Goal: Task Accomplishment & Management: Complete application form

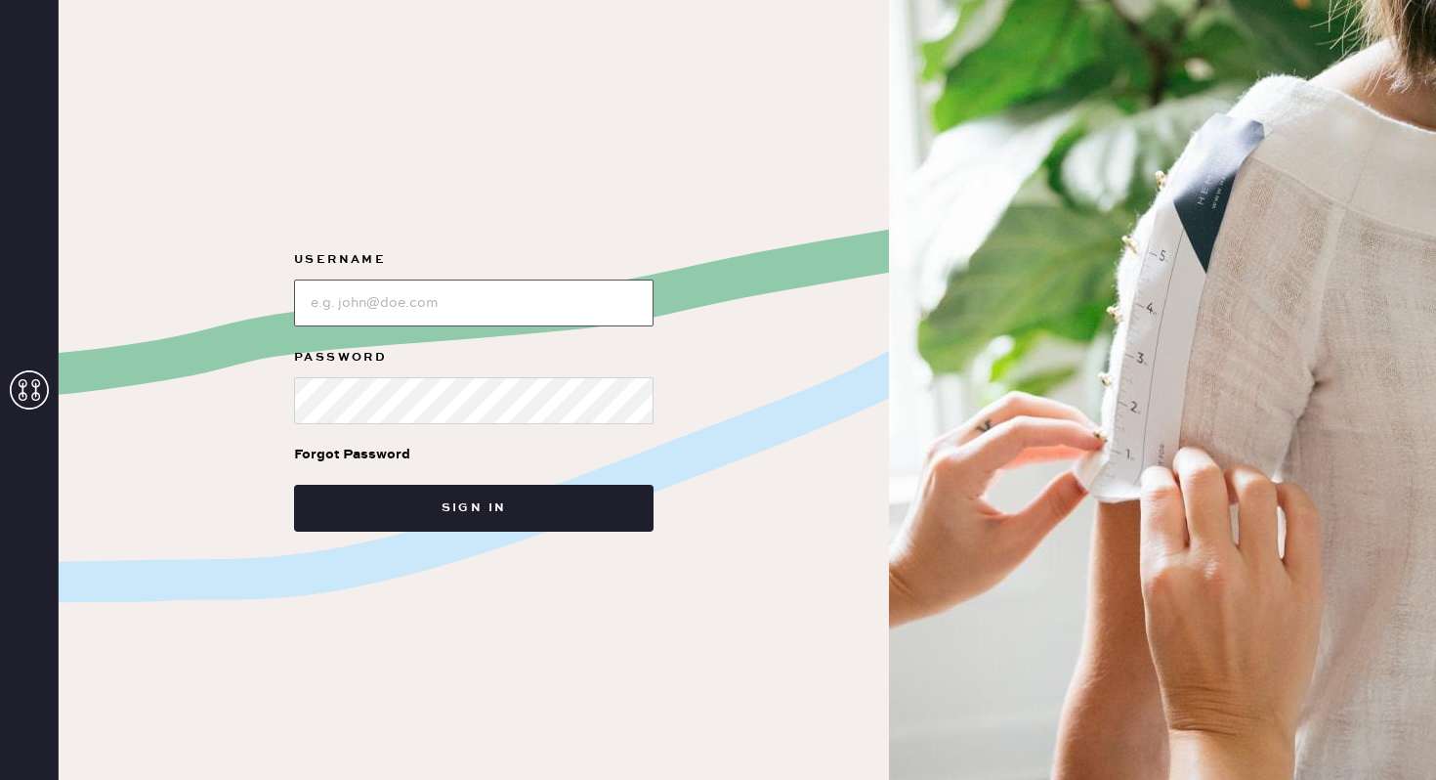
type input "reformationnorthpark"
click at [533, 302] on input "loginName" at bounding box center [474, 302] width 360 height 47
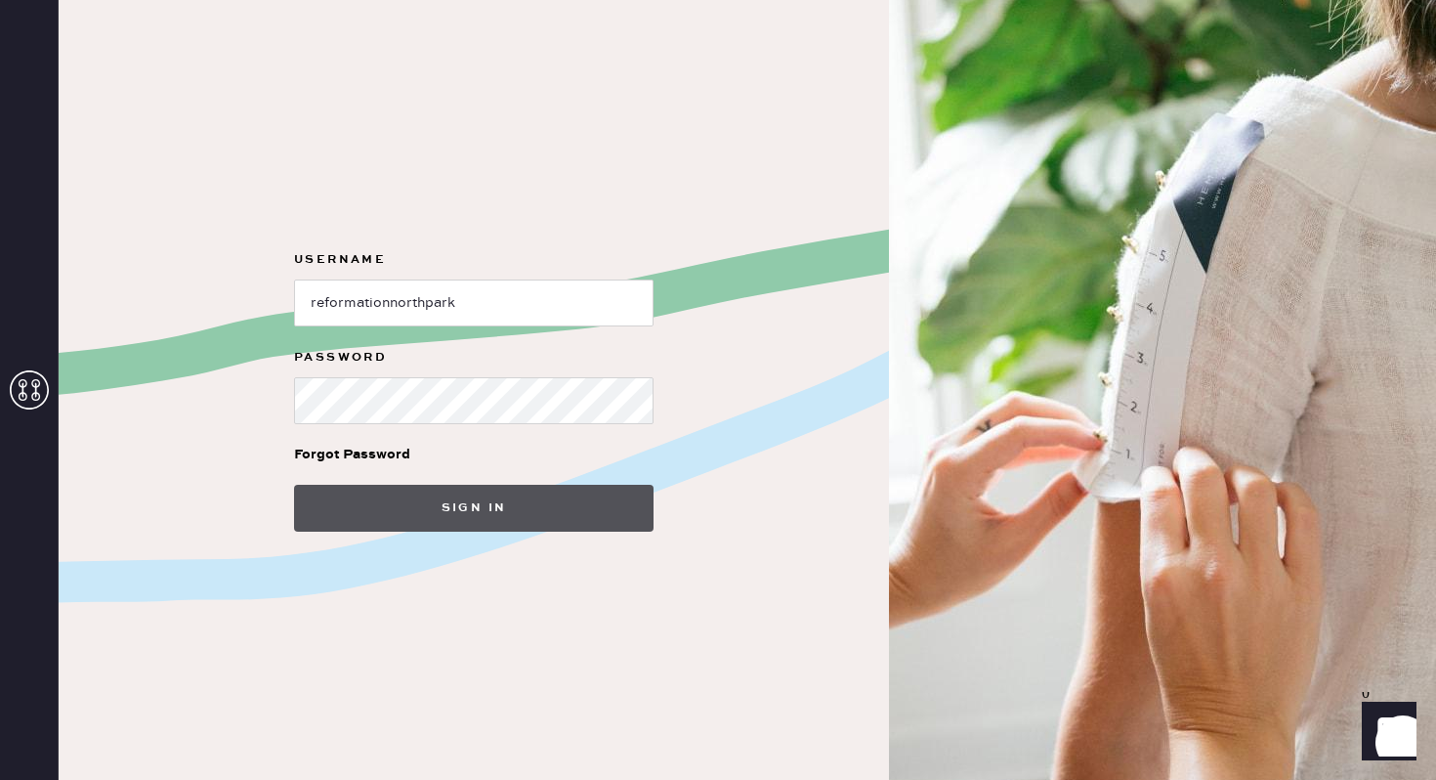
click at [489, 504] on button "Sign in" at bounding box center [474, 508] width 360 height 47
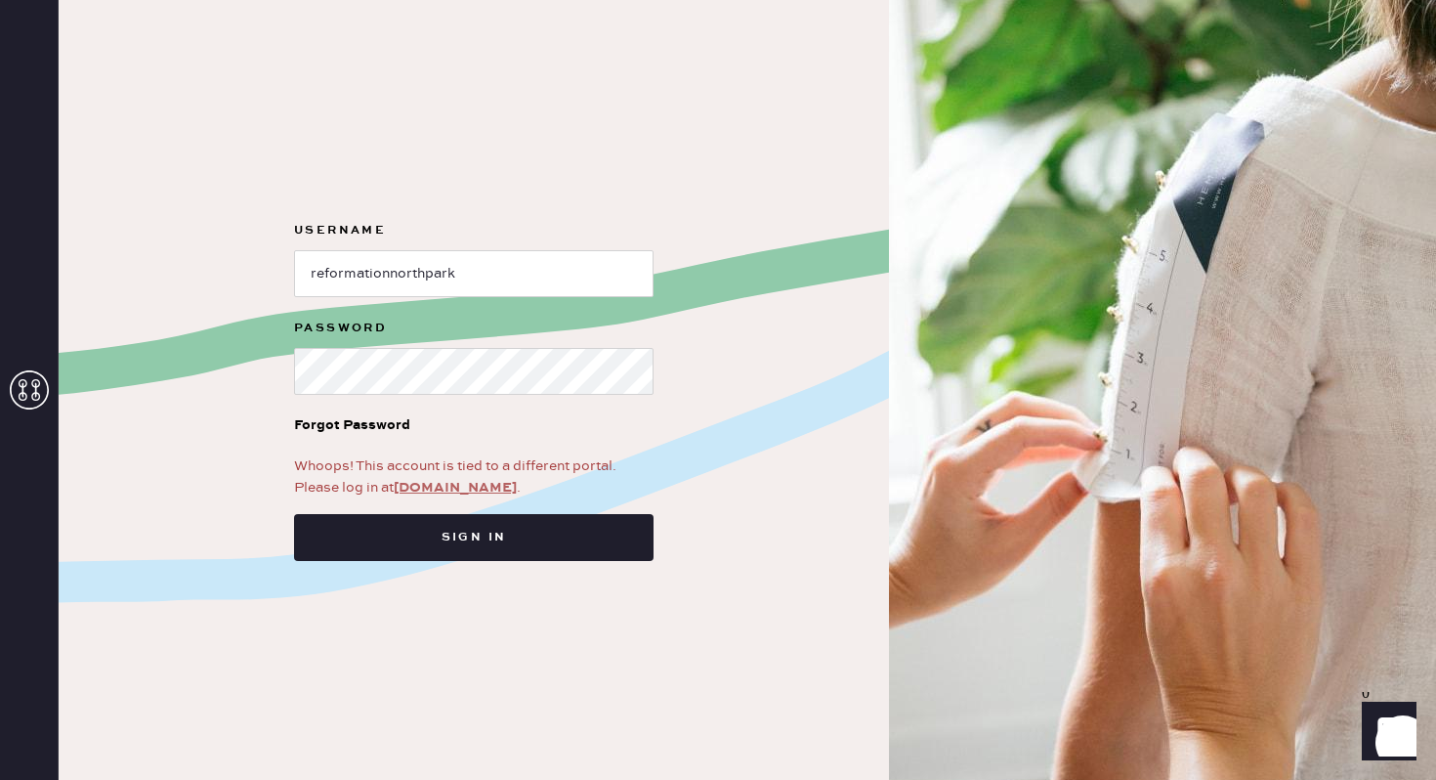
click at [457, 489] on link "app.hemster.co" at bounding box center [455, 488] width 123 height 18
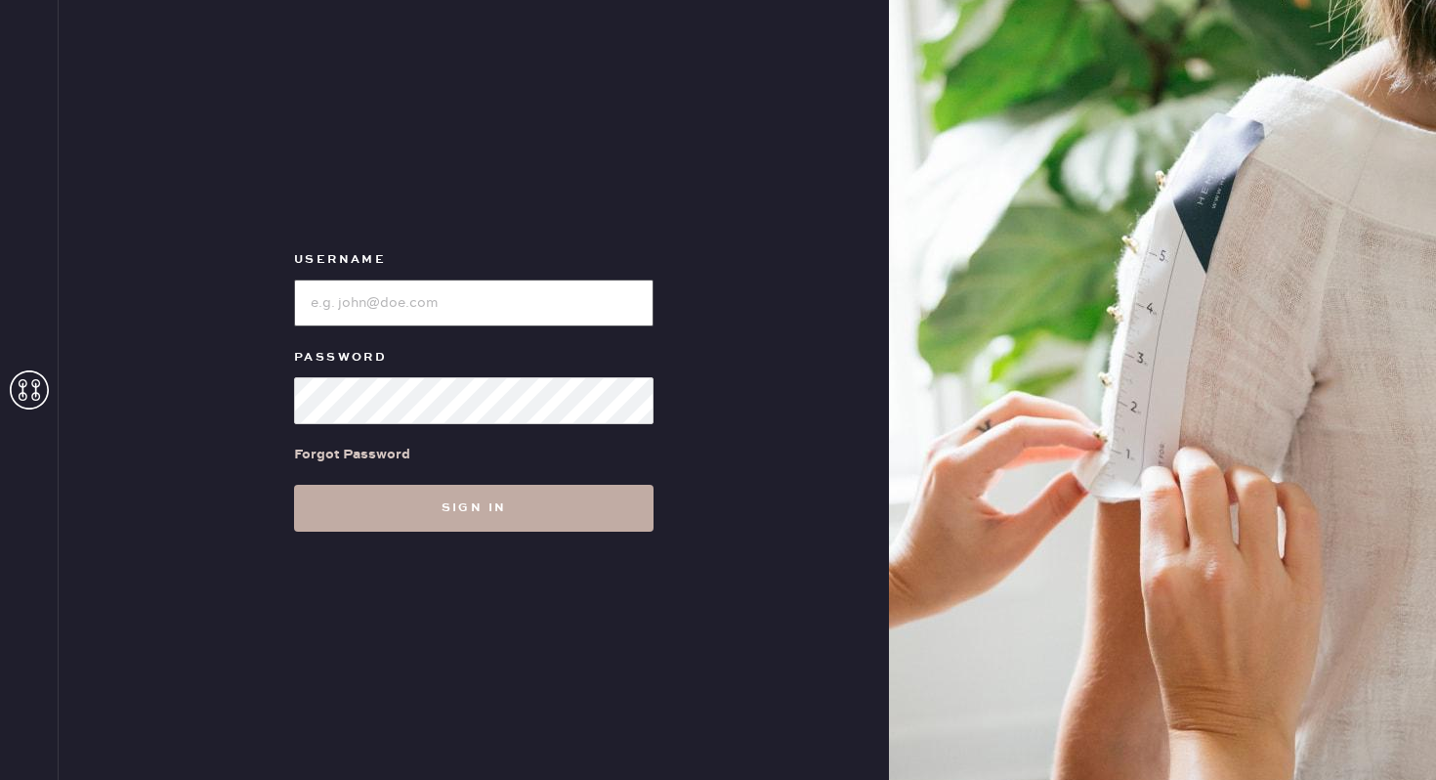
type input "reformationnorthpark"
click at [387, 515] on button "Sign in" at bounding box center [474, 508] width 360 height 47
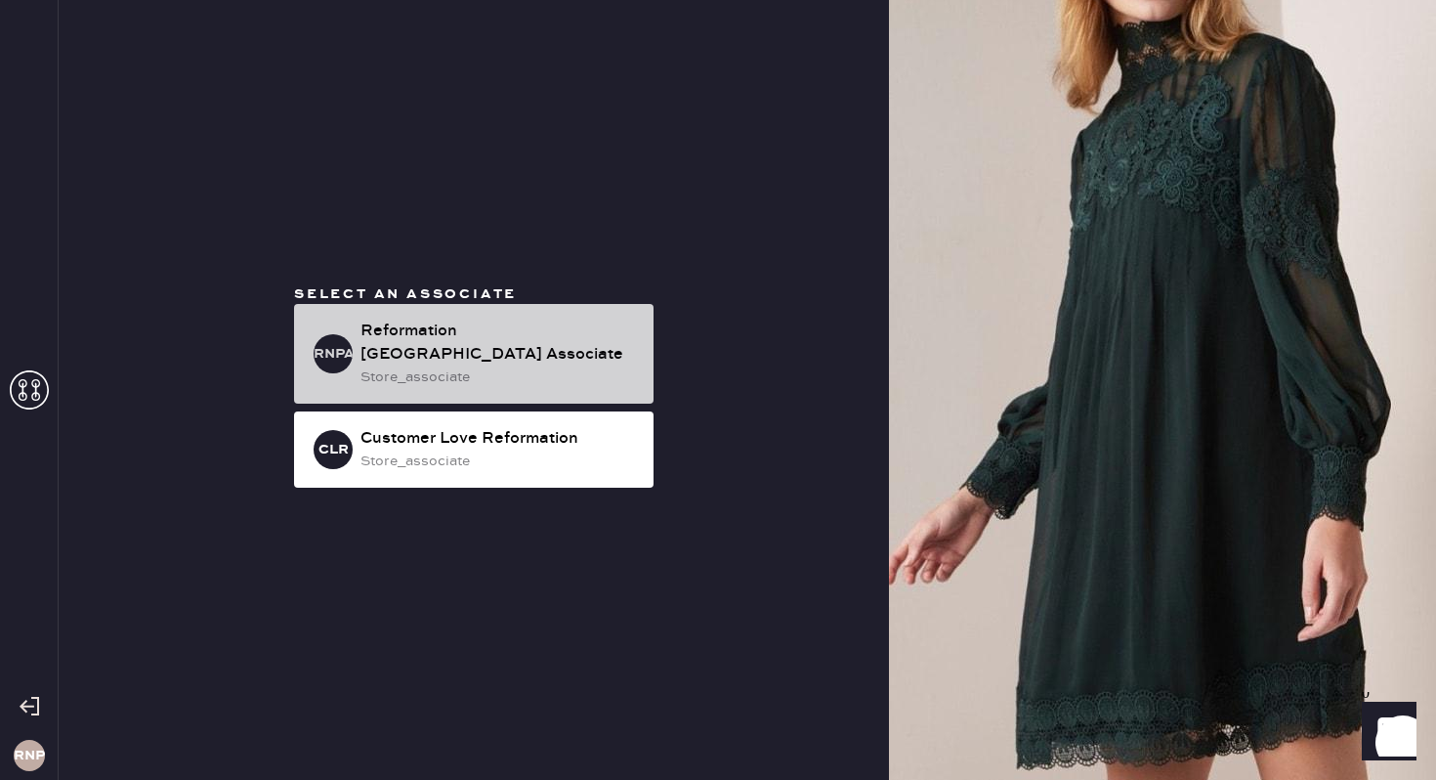
click at [556, 329] on div "RNPA Reformation [GEOGRAPHIC_DATA] Associate store_associate" at bounding box center [474, 354] width 360 height 100
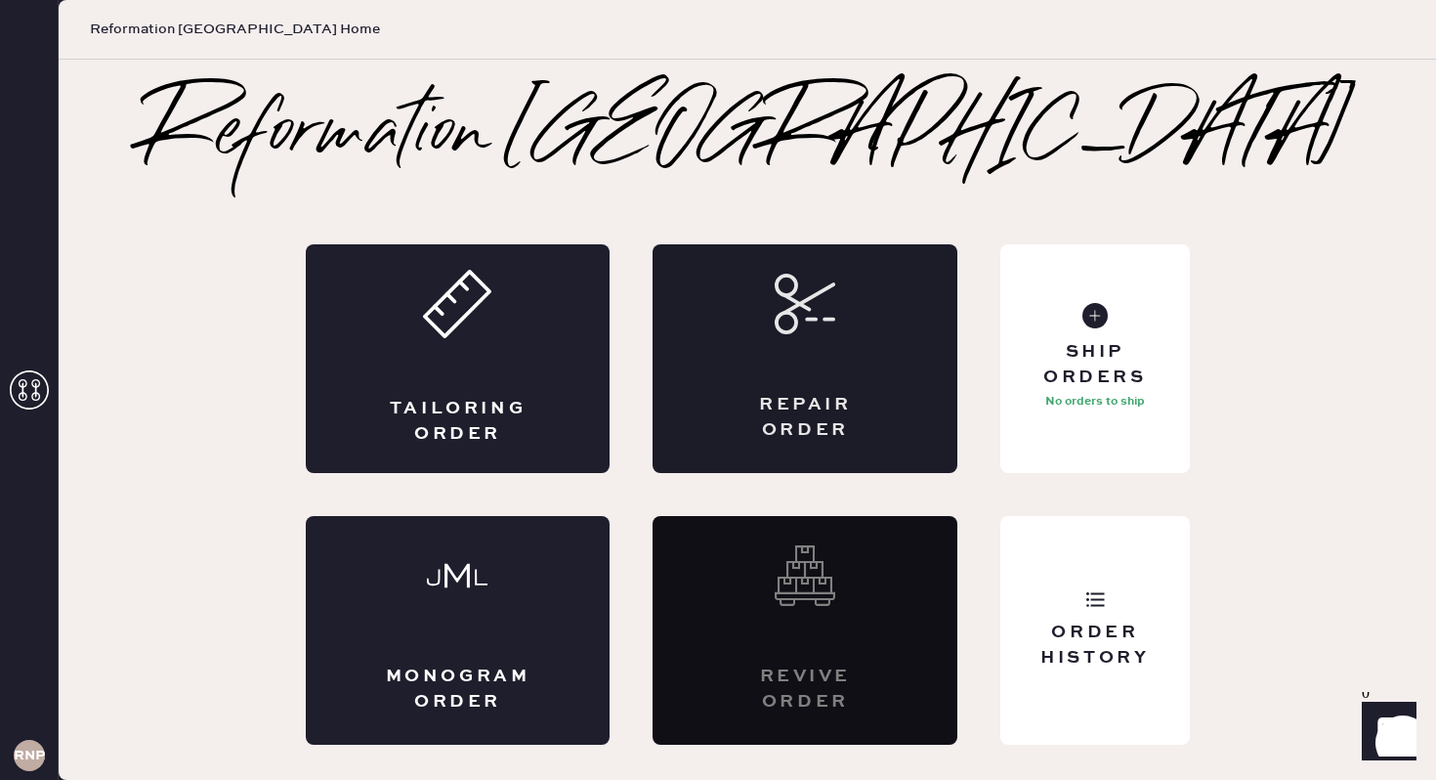
click at [796, 443] on div "Repair Order" at bounding box center [805, 358] width 305 height 229
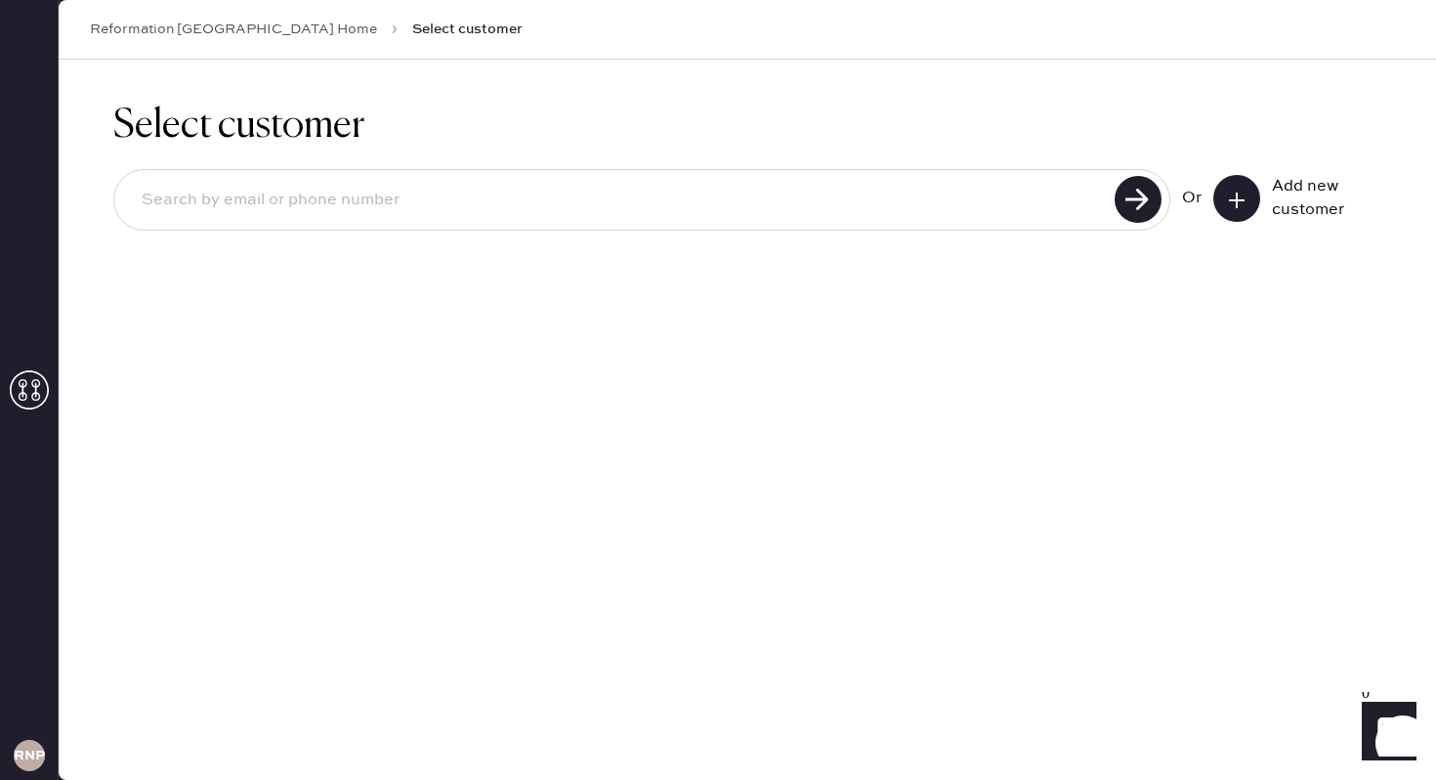
click at [952, 202] on input at bounding box center [617, 200] width 983 height 45
type input "[EMAIL_ADDRESS][DOMAIN_NAME]"
click at [1134, 196] on use at bounding box center [1138, 199] width 47 height 47
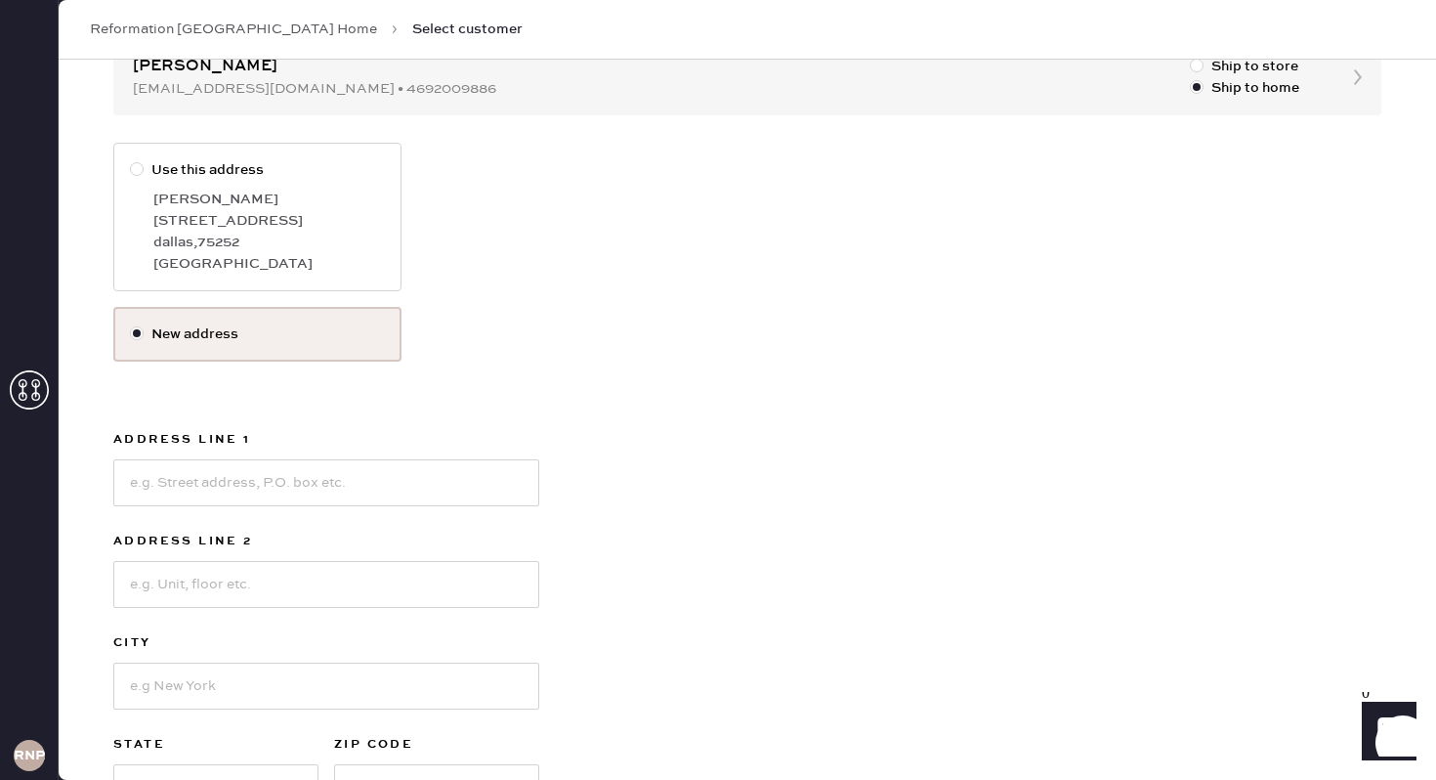
scroll to position [226, 0]
click at [313, 494] on input at bounding box center [326, 479] width 426 height 47
type input "[STREET_ADDRESS]"
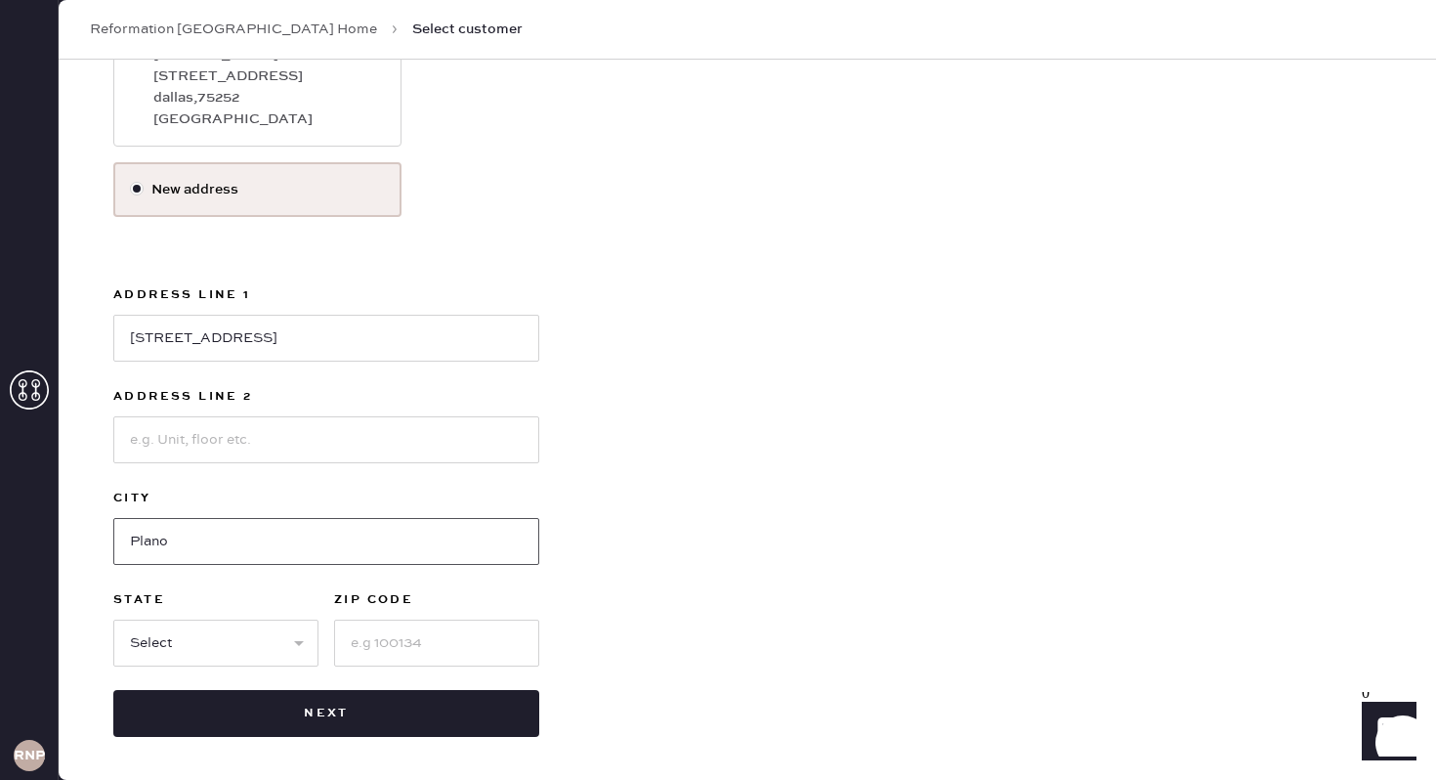
type input "Plano"
click at [251, 642] on select "Select AK AL AR AZ CA CO CT [GEOGRAPHIC_DATA] DE FL [GEOGRAPHIC_DATA] HI [GEOGR…" at bounding box center [215, 642] width 205 height 47
select select "[GEOGRAPHIC_DATA]"
click at [113, 619] on select "Select AK AL AR AZ CA CO CT [GEOGRAPHIC_DATA] DE FL [GEOGRAPHIC_DATA] HI [GEOGR…" at bounding box center [215, 642] width 205 height 47
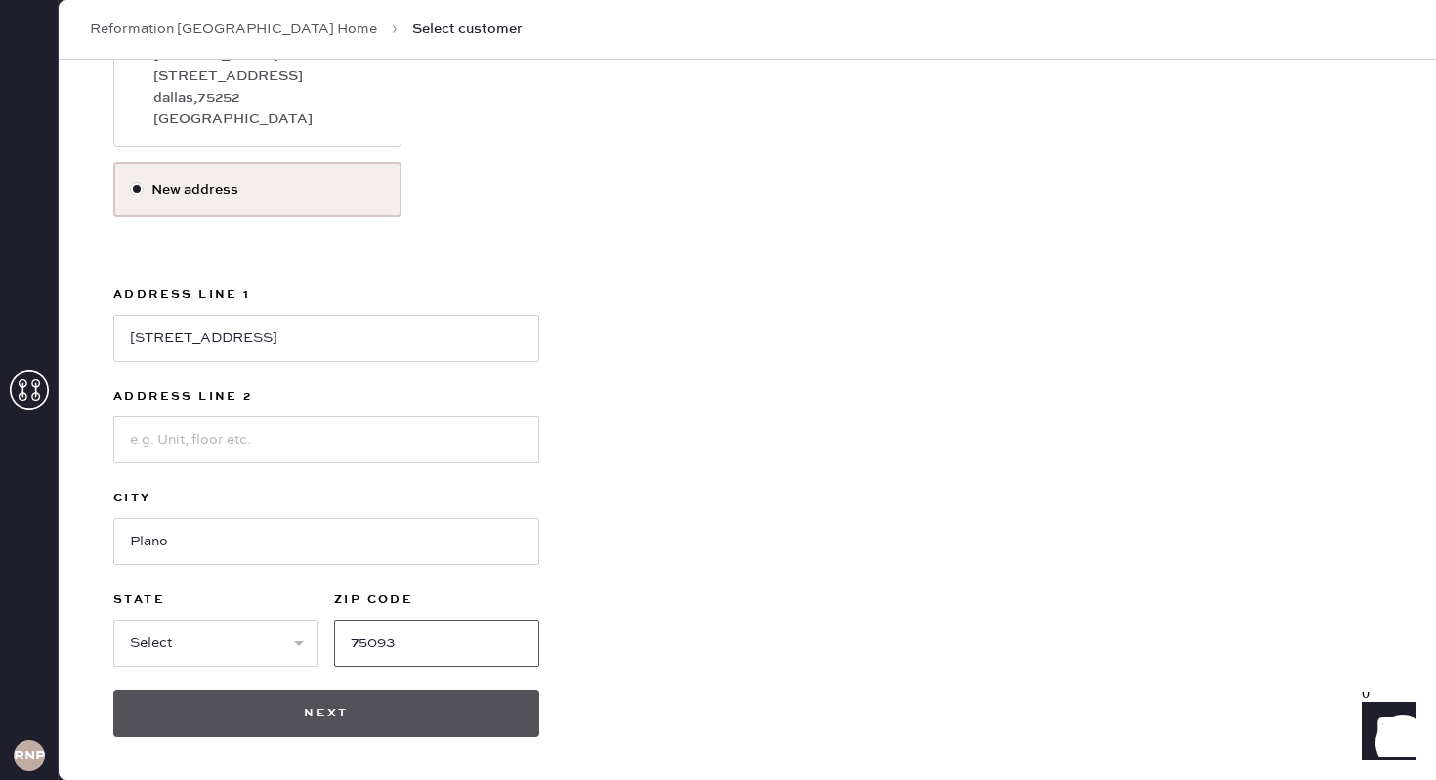
type input "75093"
click at [411, 713] on button "Next" at bounding box center [326, 713] width 426 height 47
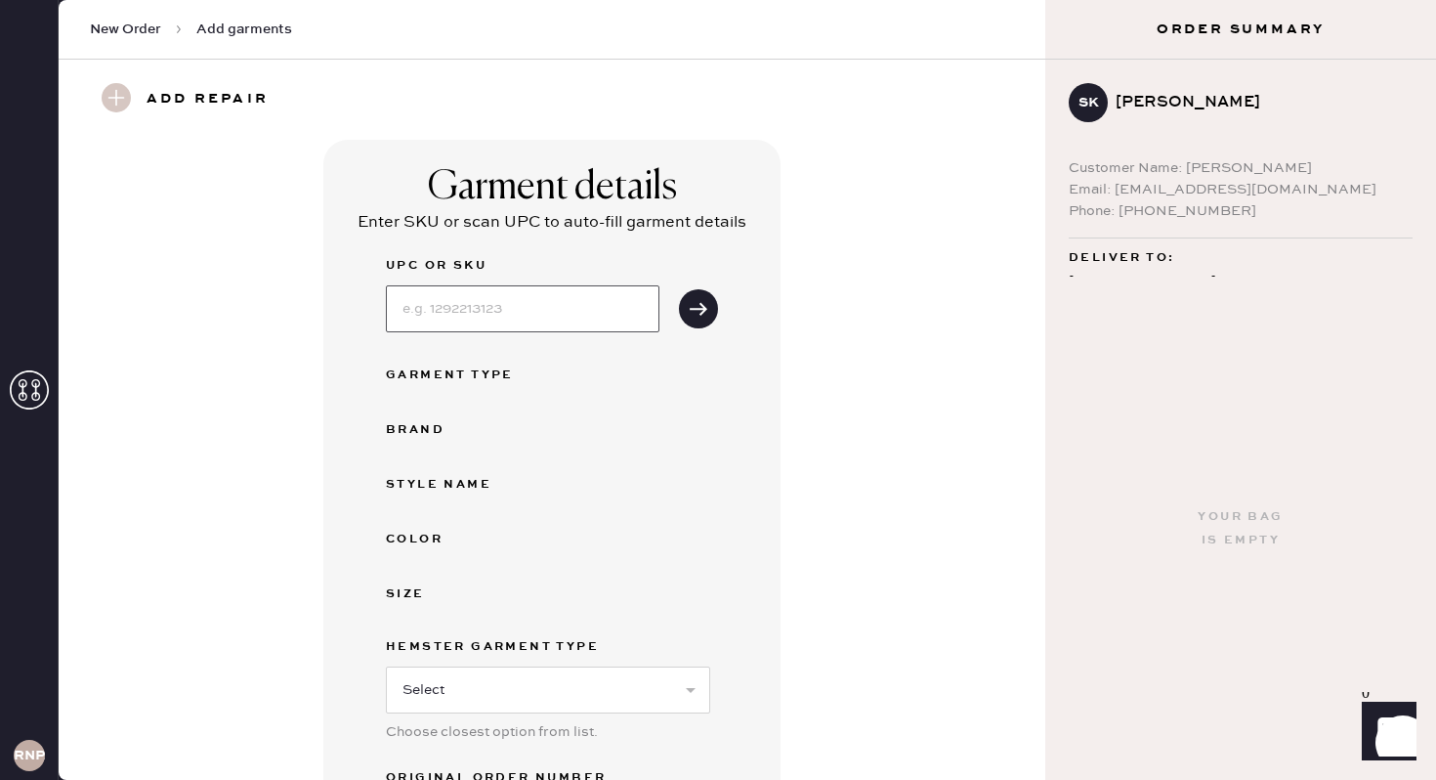
click at [526, 296] on input at bounding box center [523, 308] width 274 height 47
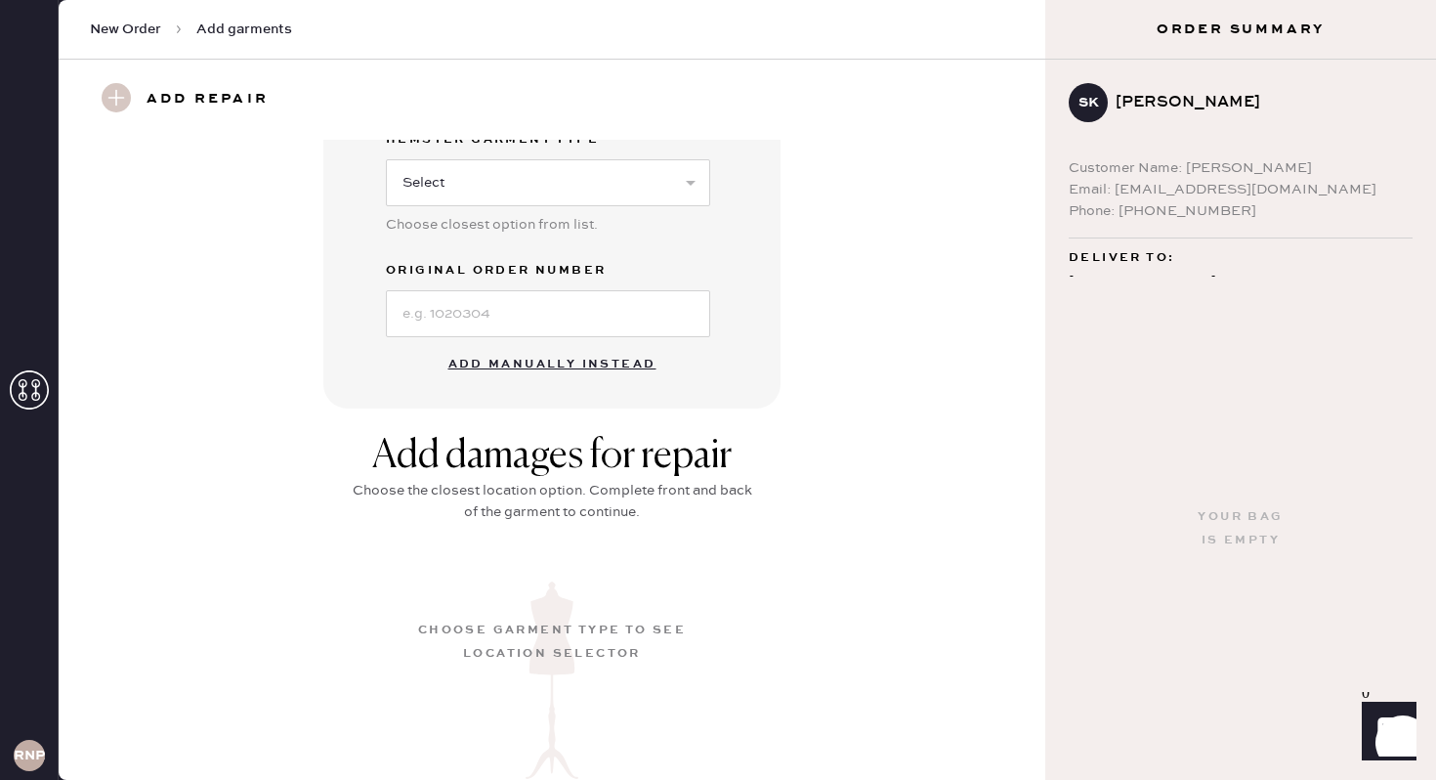
scroll to position [553, 0]
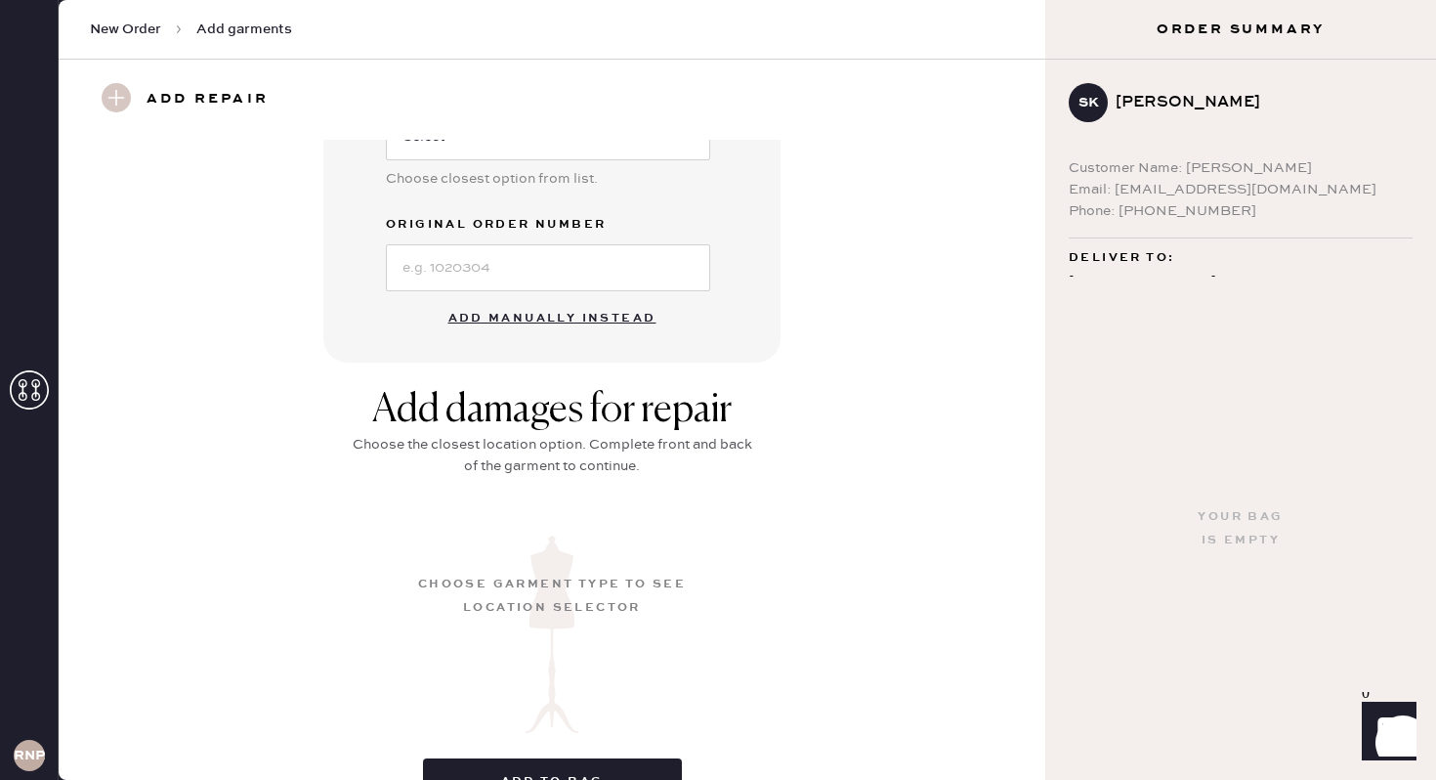
click at [487, 323] on button "Add manually instead" at bounding box center [553, 318] width 232 height 39
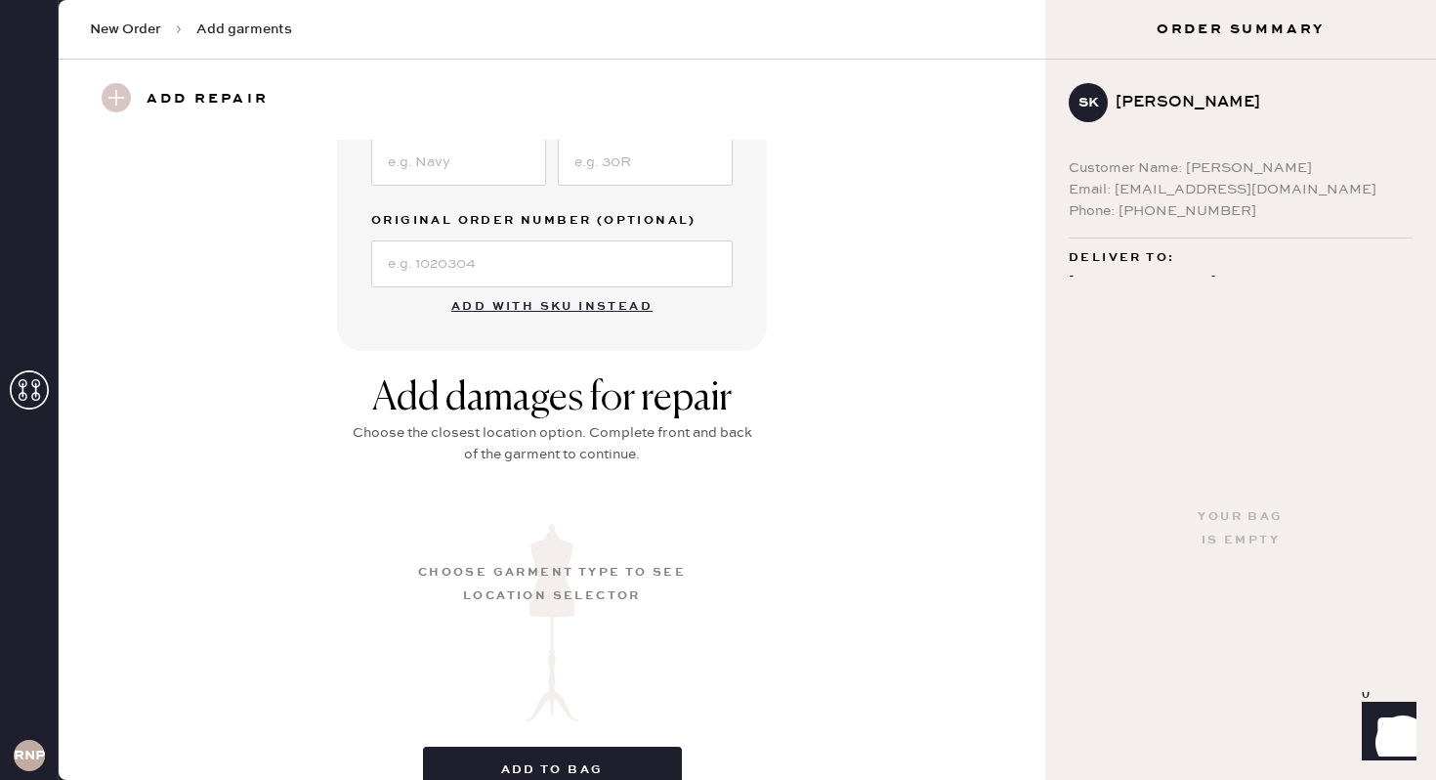
scroll to position [0, 0]
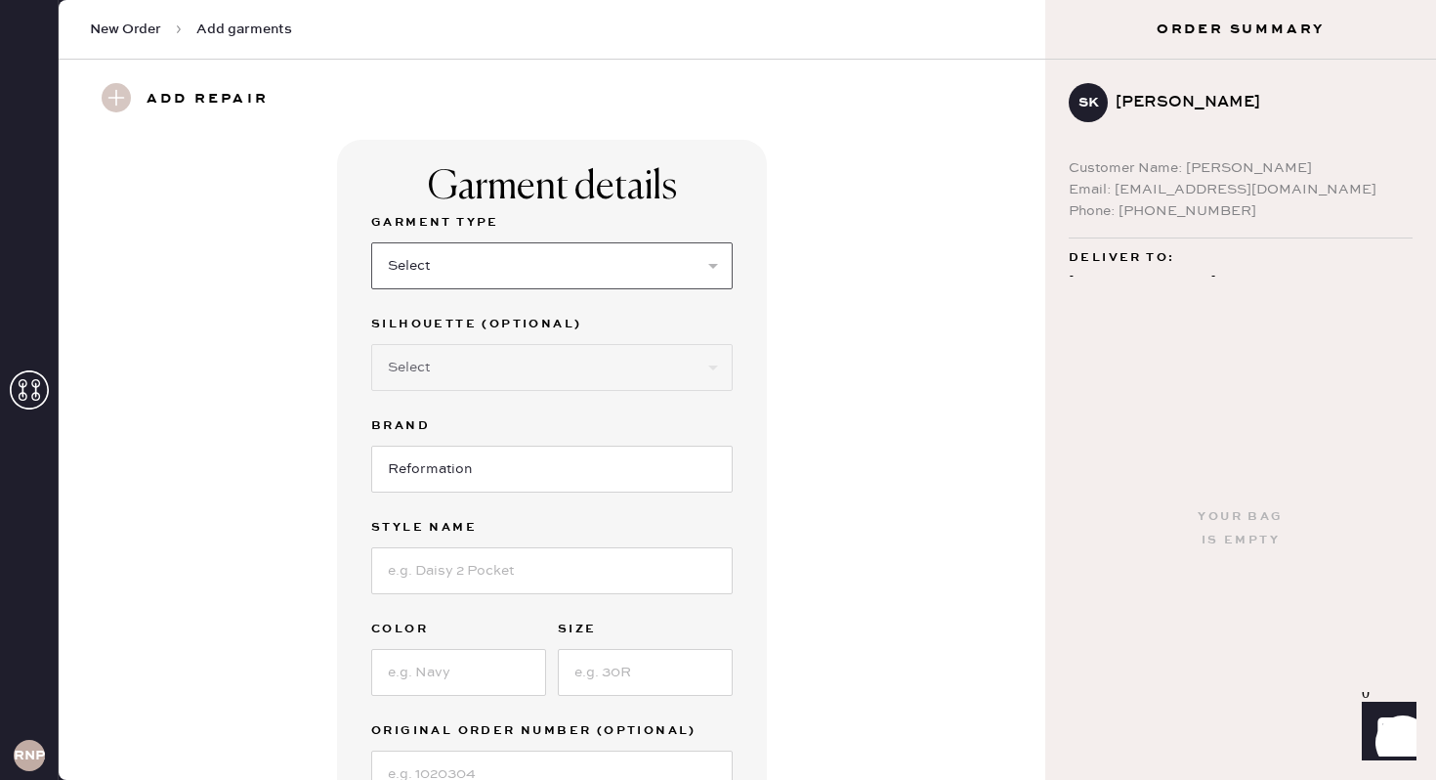
click at [486, 270] on select "Select Basic Skirt Jeans Leggings Pants Shorts Basic Sleeved Dress Basic Sleeve…" at bounding box center [552, 265] width 362 height 47
select select "15"
click at [371, 242] on select "Select Basic Skirt Jeans Leggings Pants Shorts Basic Sleeved Dress Basic Sleeve…" at bounding box center [552, 265] width 362 height 47
click at [454, 363] on select "Select Crop top Full Length Other" at bounding box center [552, 367] width 362 height 47
select select "other"
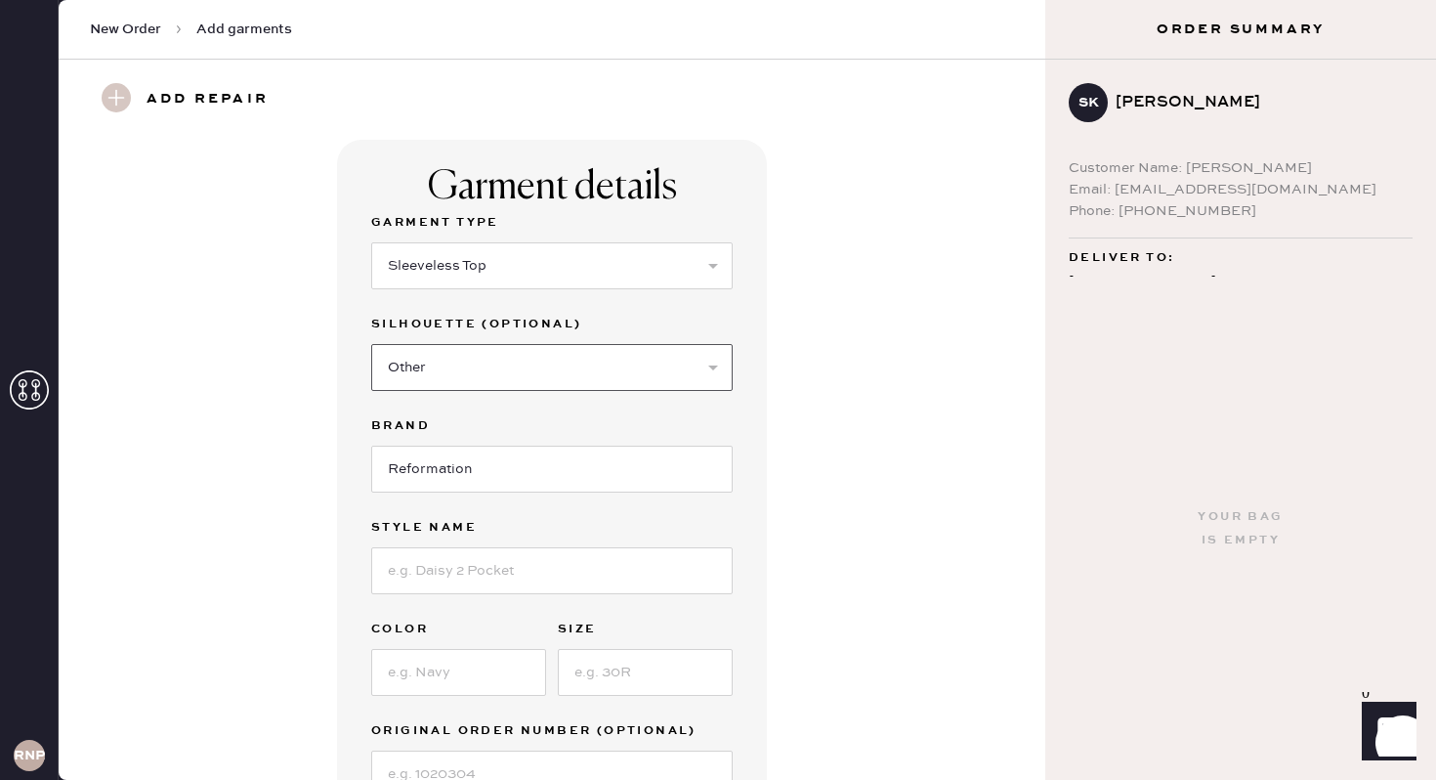
click at [371, 344] on select "Select Crop top Full Length Other" at bounding box center [552, 367] width 362 height 47
click at [460, 478] on input at bounding box center [552, 469] width 362 height 47
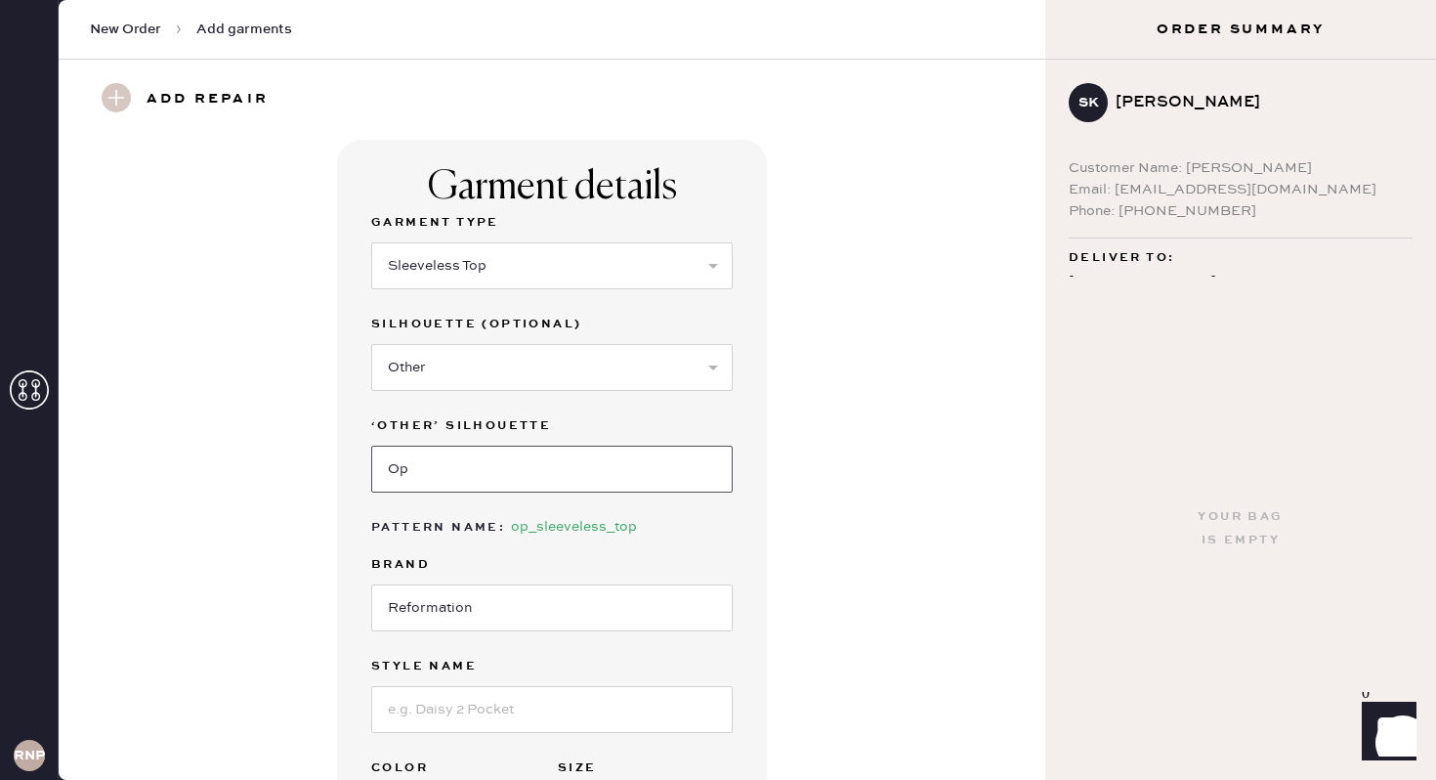
type input "O"
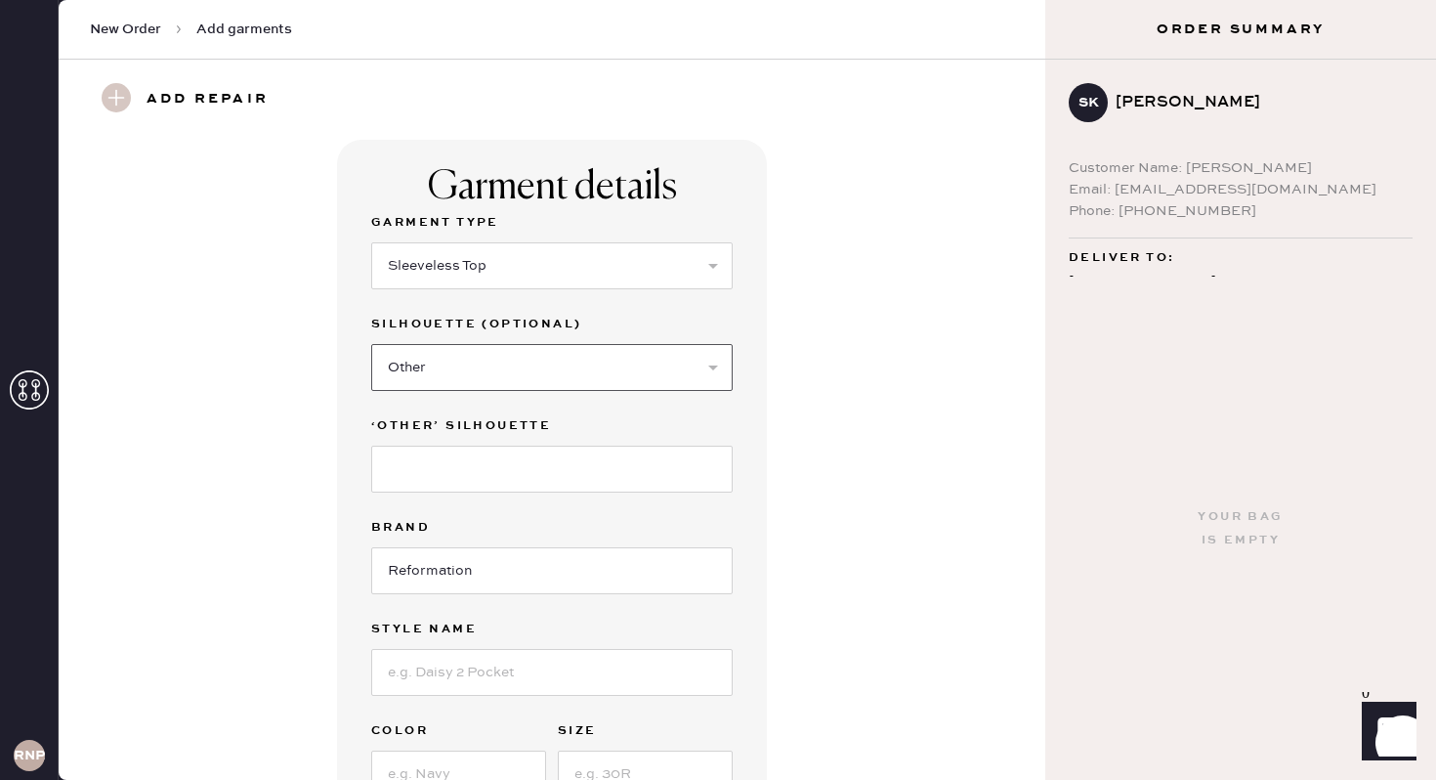
click at [519, 360] on select "Select Crop top Full Length Other" at bounding box center [552, 367] width 362 height 47
select select "69"
click at [371, 344] on select "Select Crop top Full Length Other" at bounding box center [552, 367] width 362 height 47
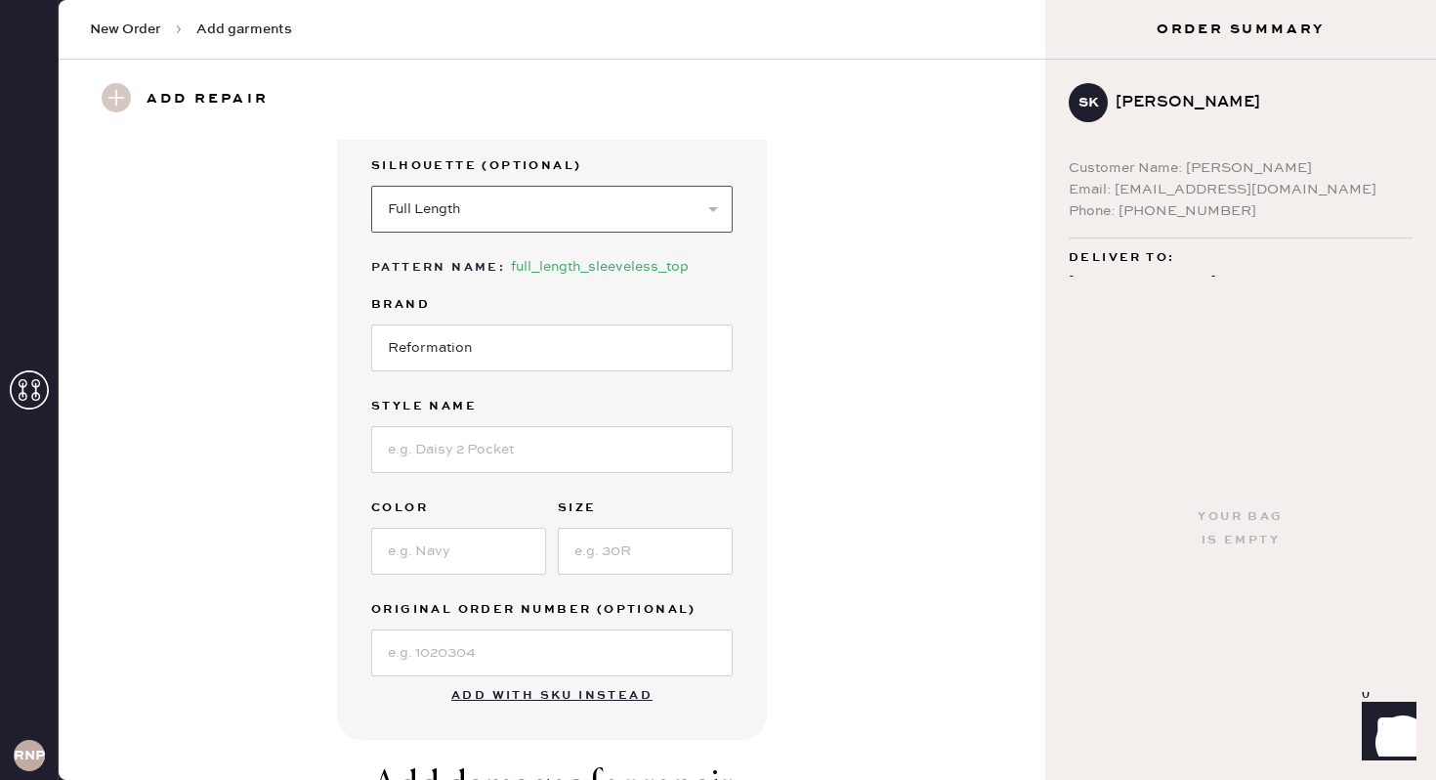
scroll to position [178, 0]
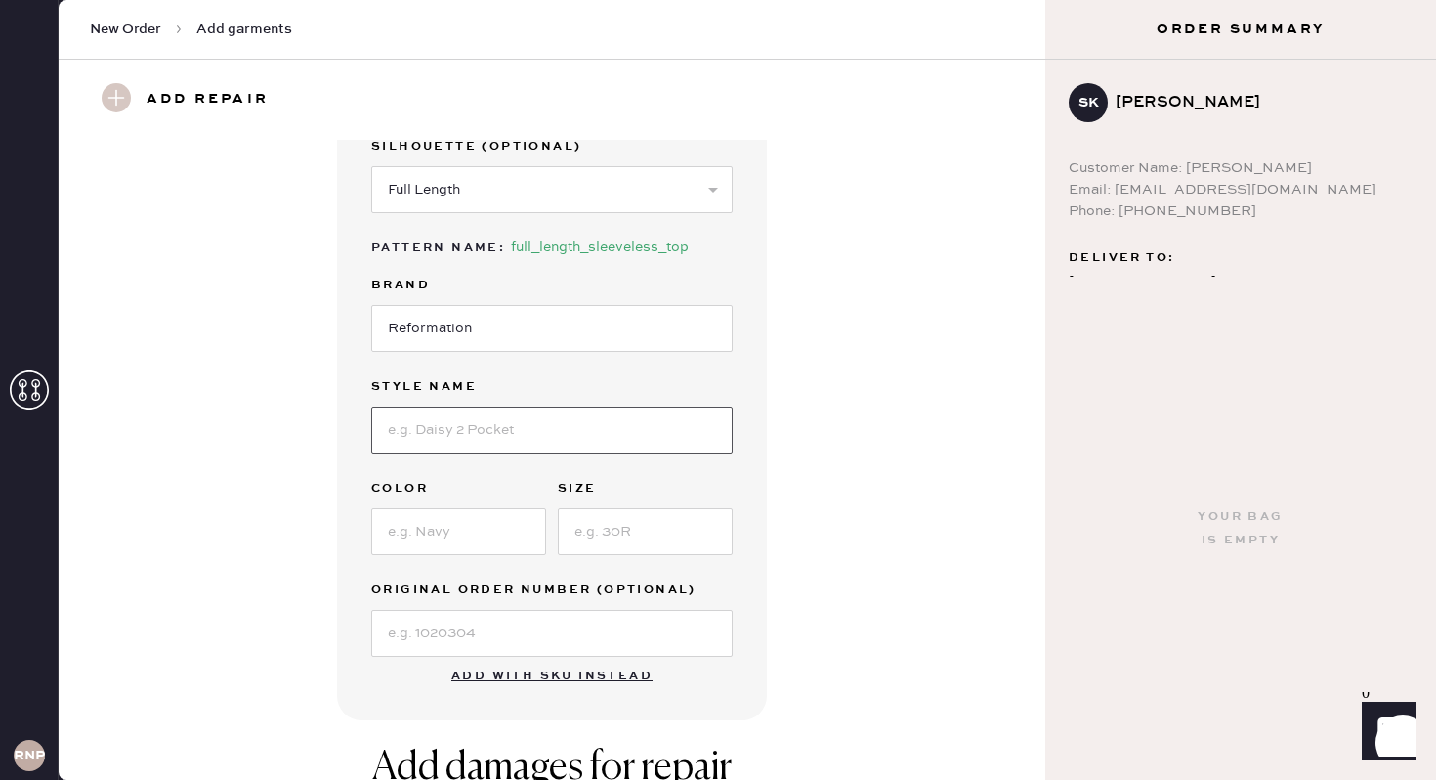
click at [493, 414] on input at bounding box center [552, 429] width 362 height 47
type input "Azalea"
type input "White"
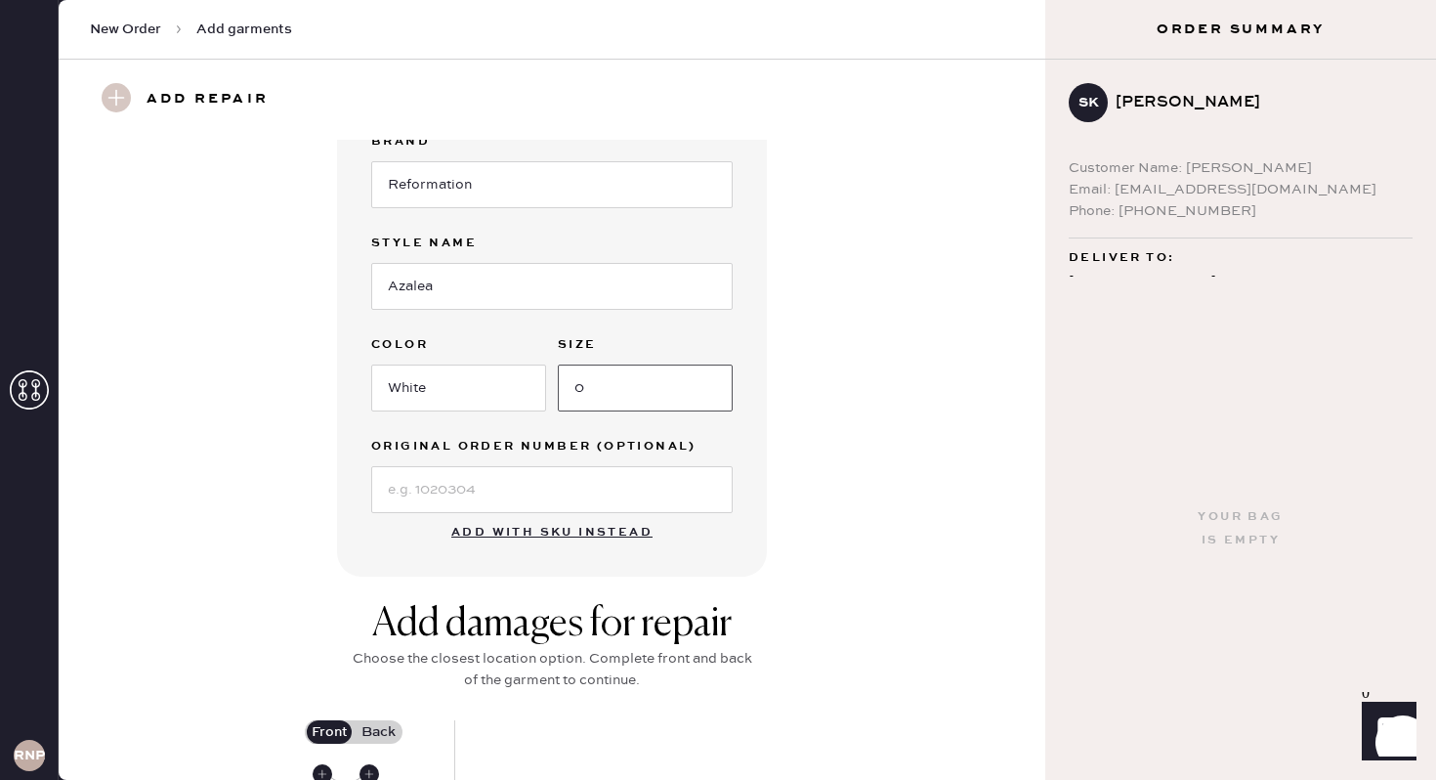
scroll to position [379, 0]
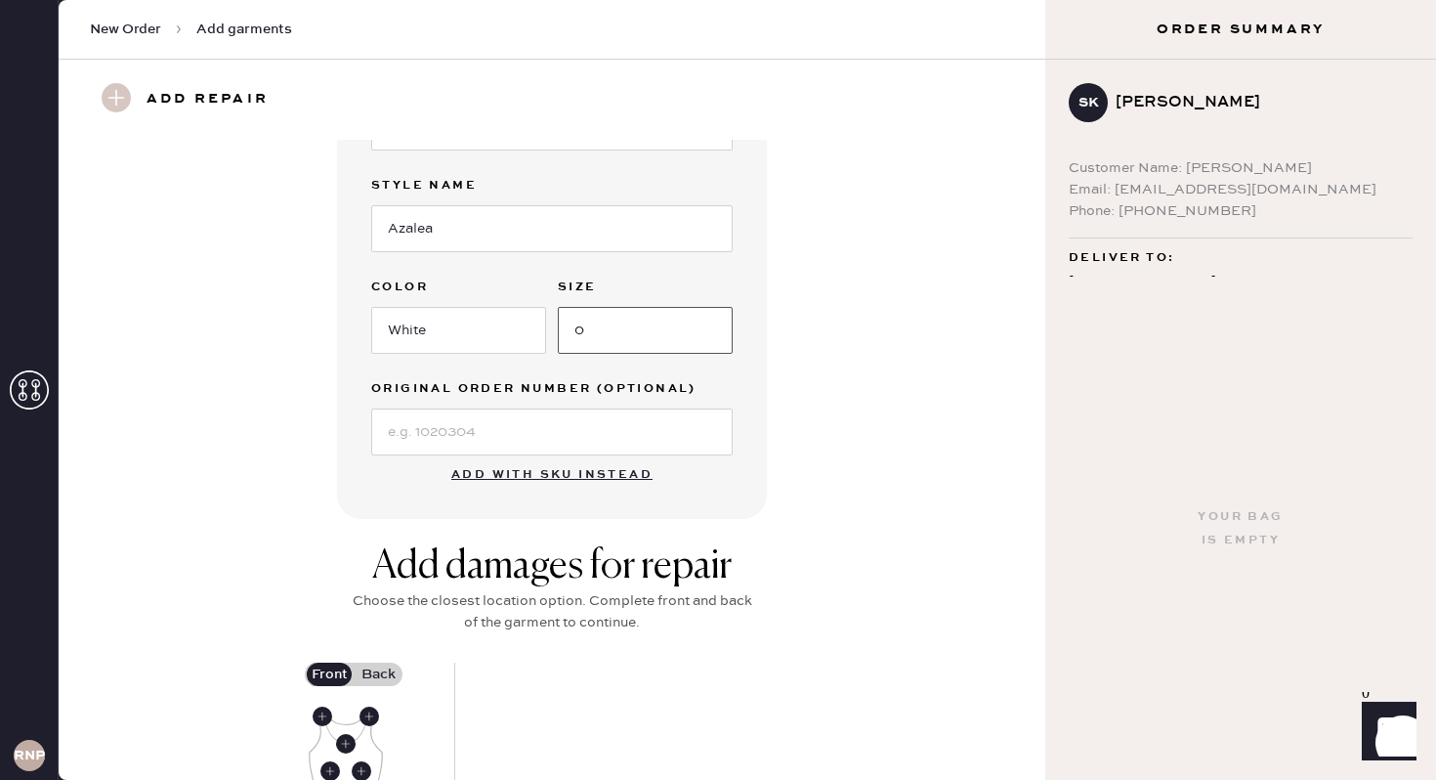
type input "0"
click at [506, 431] on input at bounding box center [552, 431] width 362 height 47
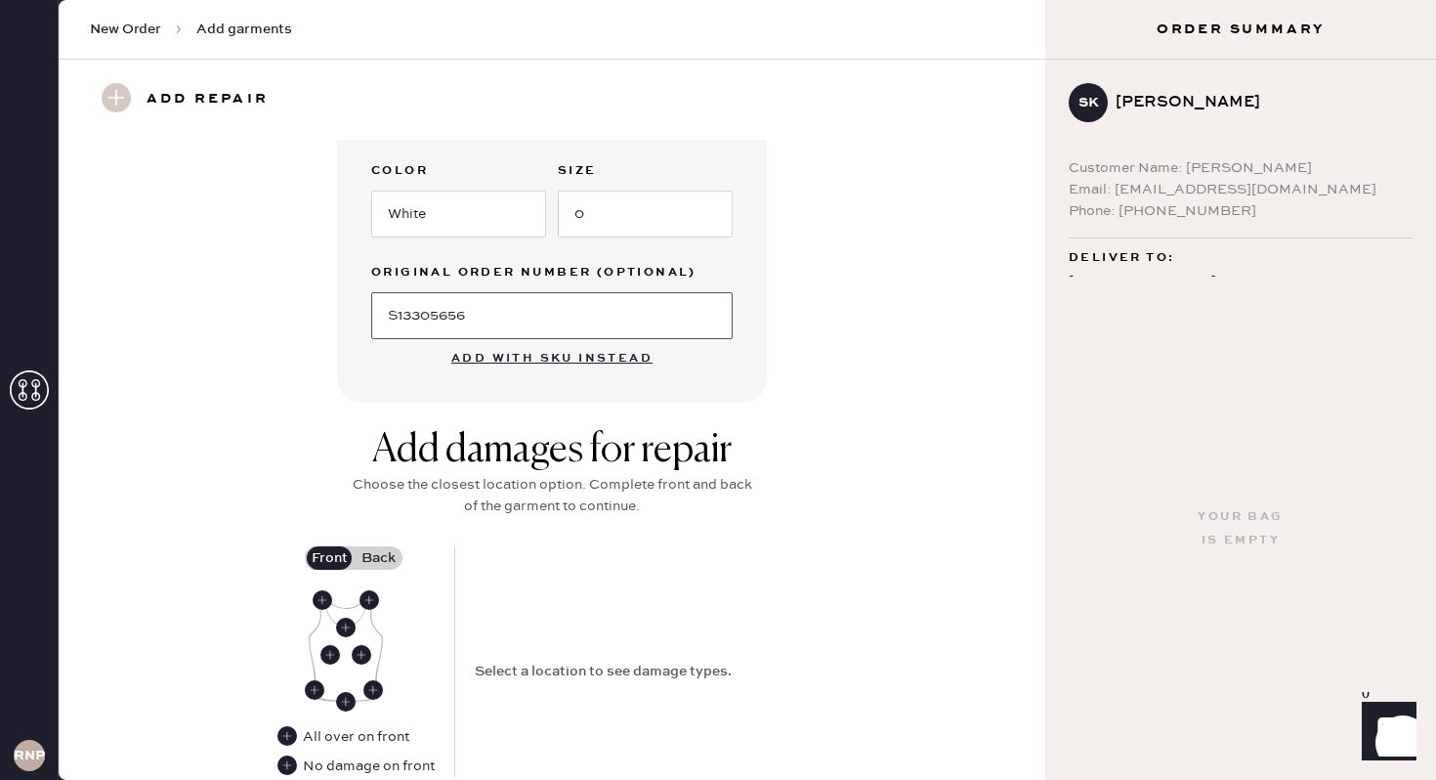
scroll to position [650, 0]
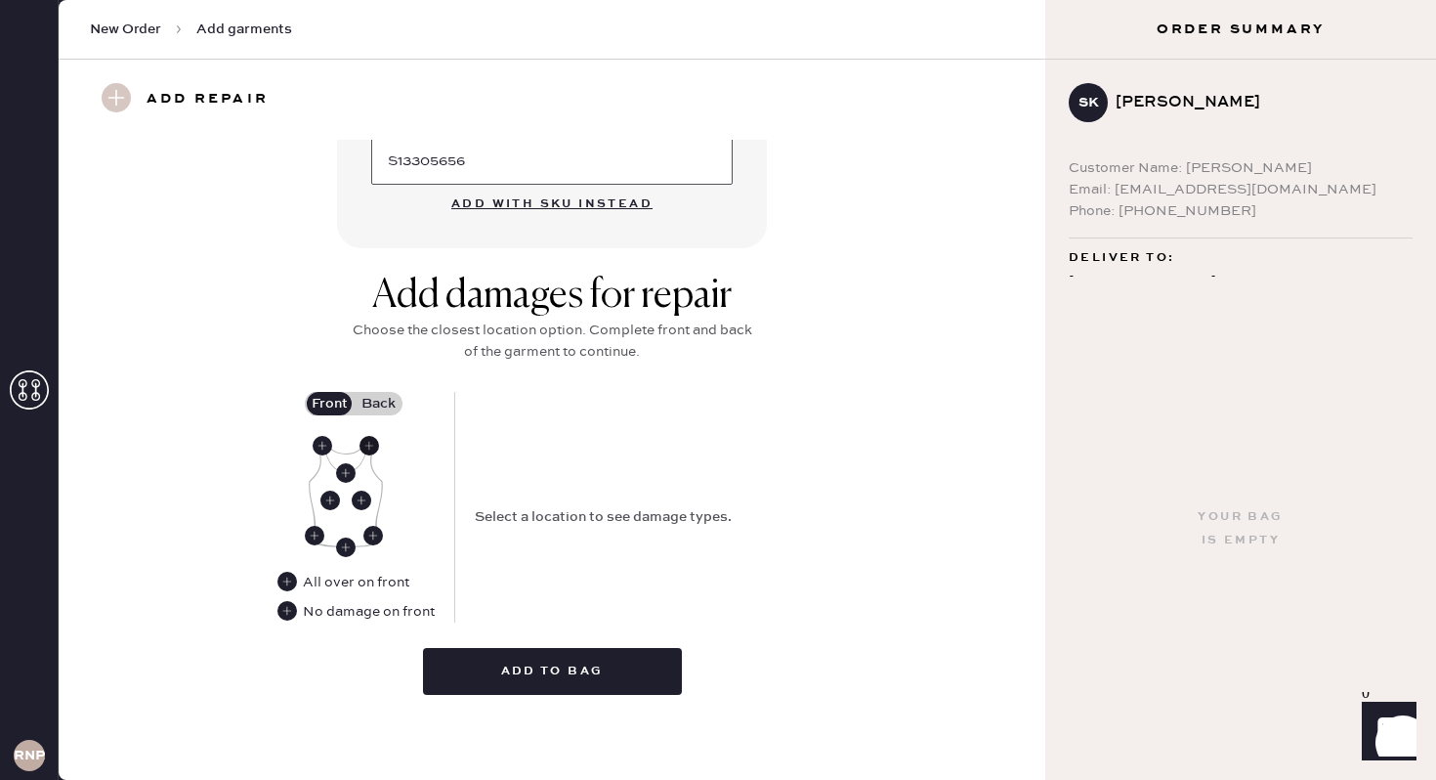
type input "S13305656"
click at [371, 446] on use at bounding box center [370, 446] width 20 height 20
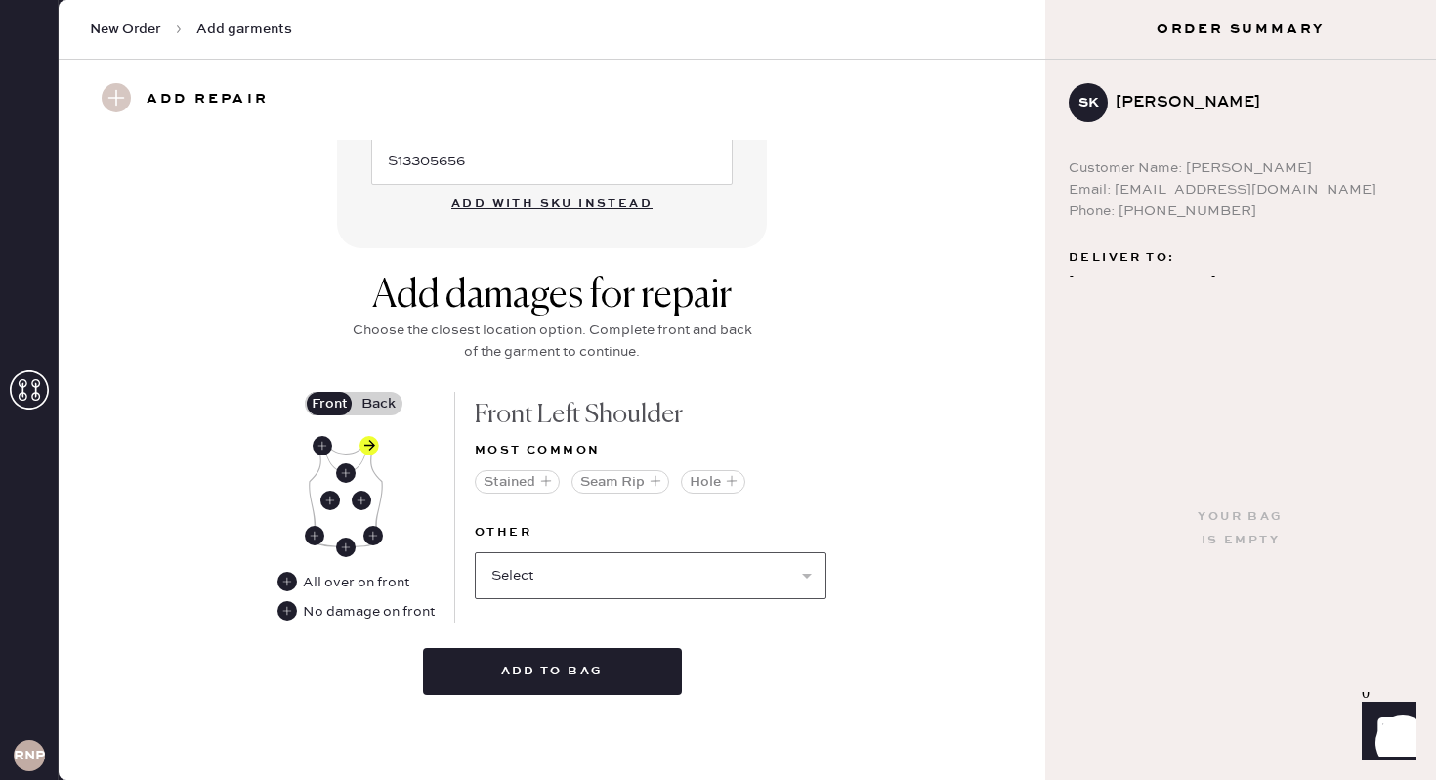
click at [581, 572] on select "Select Broken / Ripped Hem Broken Beads Broken Belt Loop Broken Button Broken C…" at bounding box center [651, 575] width 352 height 47
select select "1496"
click at [475, 552] on select "Select Broken / Ripped Hem Broken Beads Broken Belt Loop Broken Button Broken C…" at bounding box center [651, 575] width 352 height 47
select select
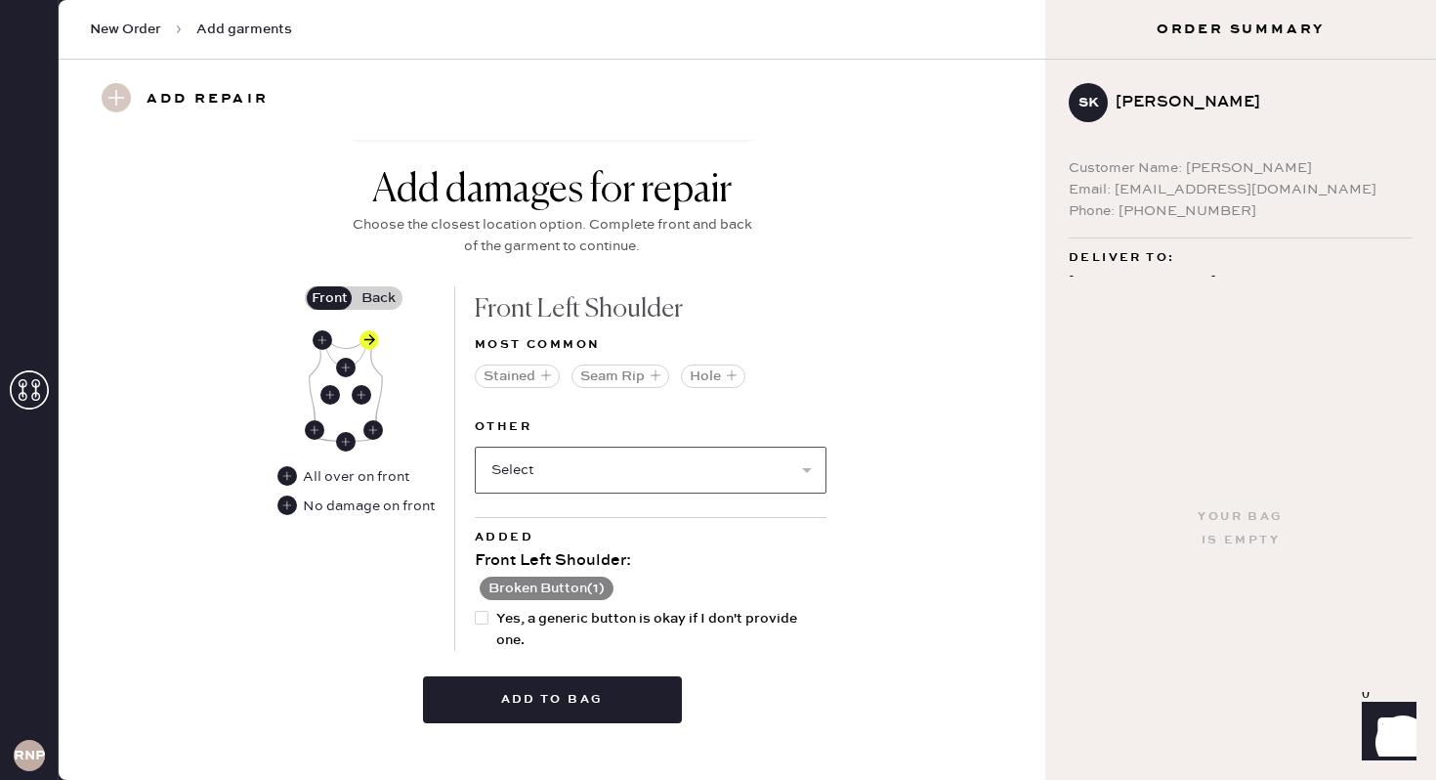
scroll to position [784, 0]
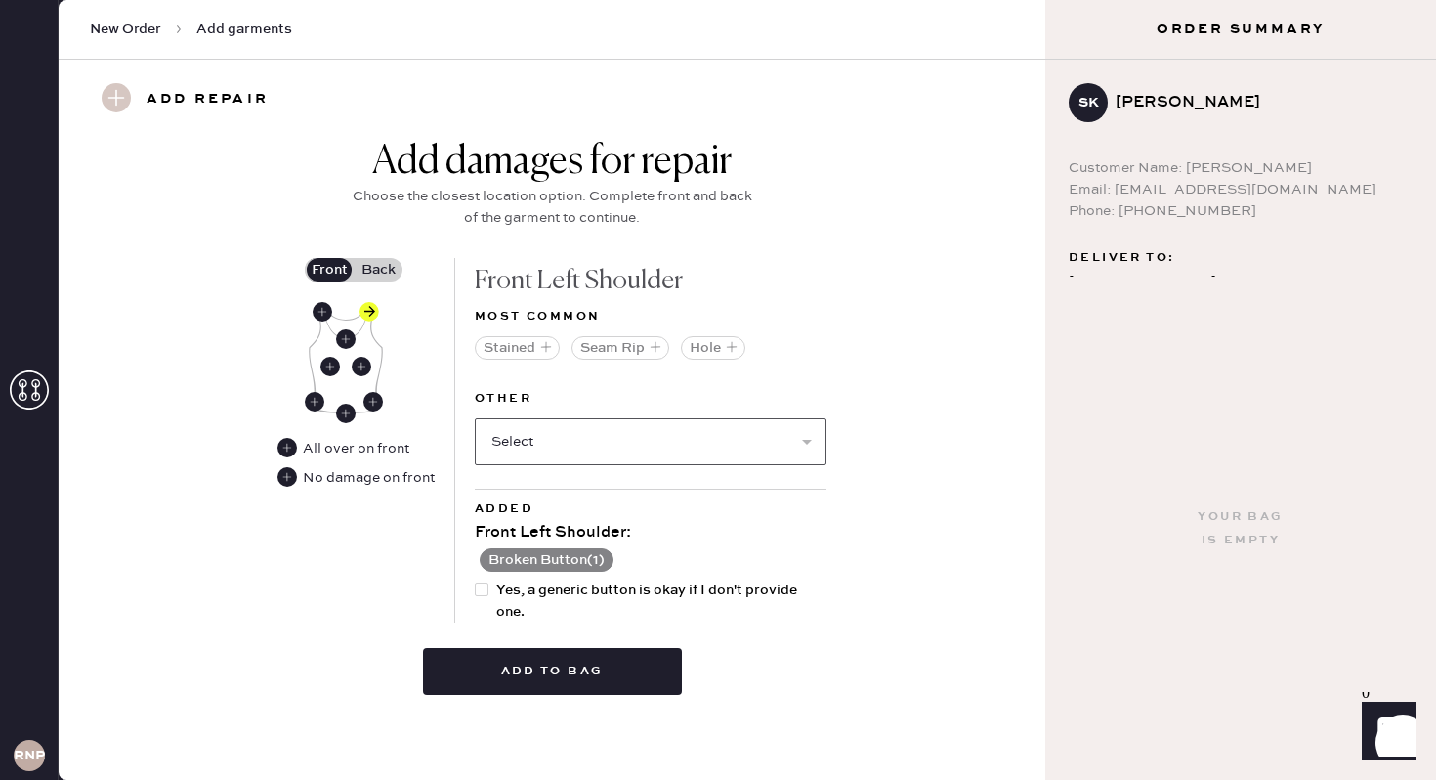
click at [652, 431] on select "Select Broken / Ripped Hem Broken Beads Broken Belt Loop Broken Cup Broken Elas…" at bounding box center [651, 441] width 352 height 47
click at [570, 680] on button "Add to bag" at bounding box center [552, 671] width 259 height 47
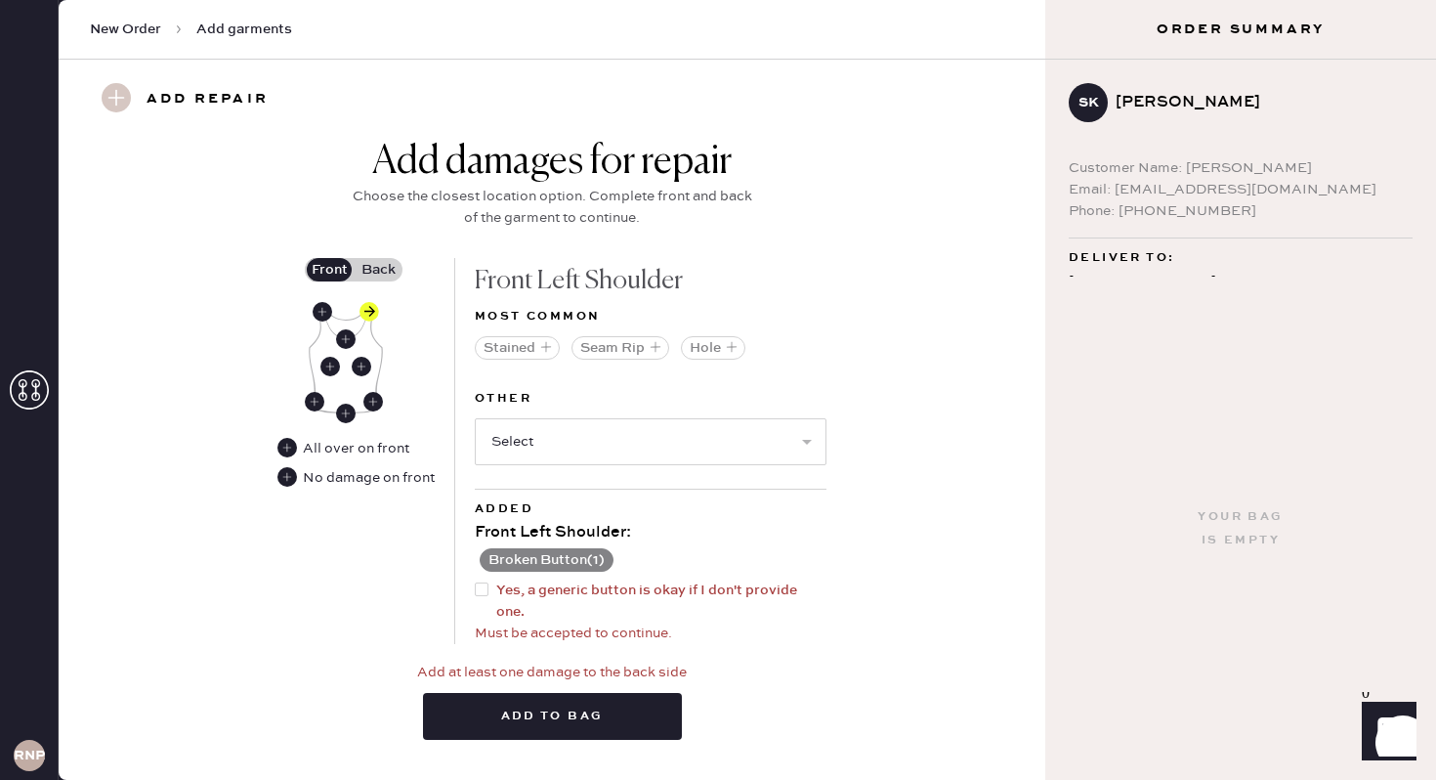
click at [484, 592] on div at bounding box center [482, 589] width 14 height 14
click at [476, 580] on input "Yes, a generic button is okay if I don't provide one." at bounding box center [475, 579] width 1 height 1
checkbox input "true"
click at [588, 730] on button "Add to bag" at bounding box center [552, 716] width 259 height 47
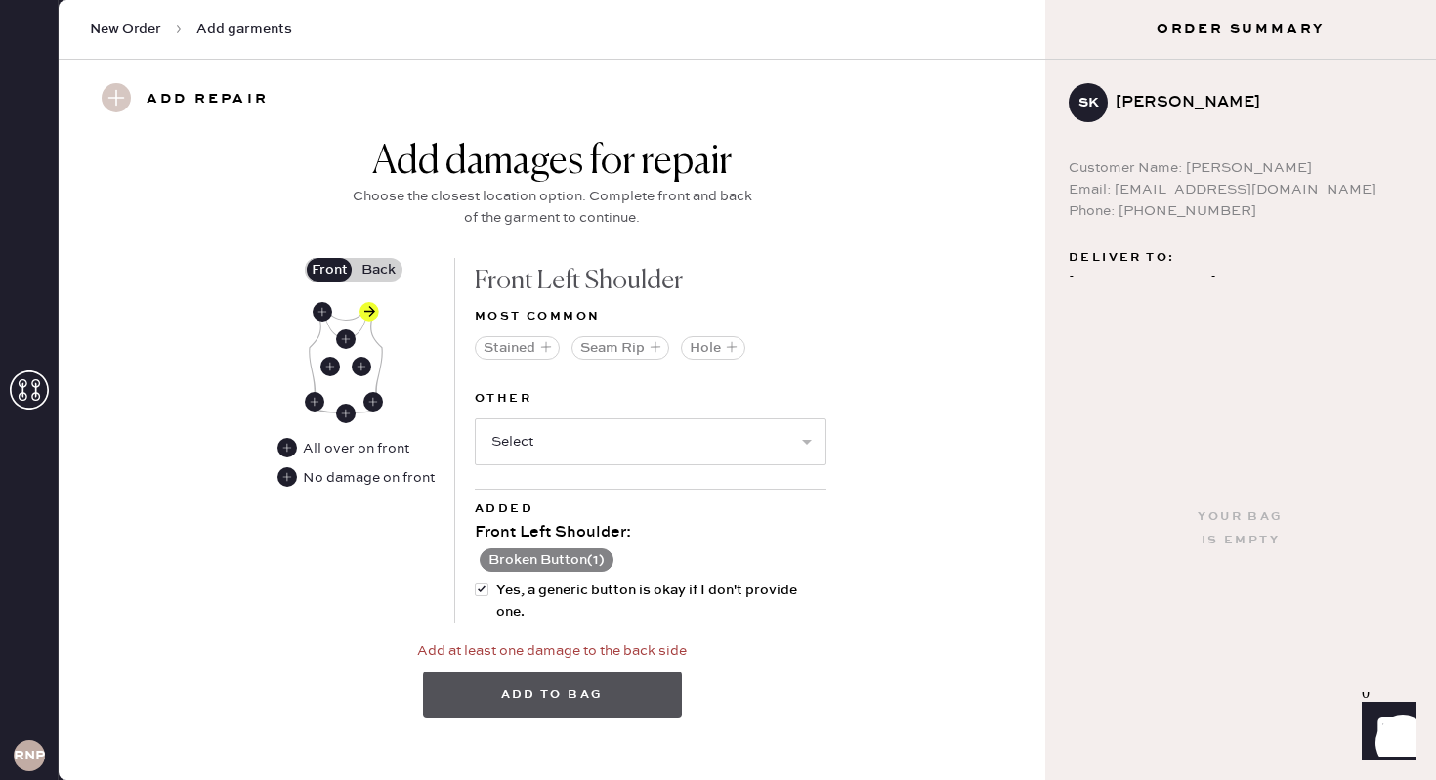
click at [616, 690] on button "Add to bag" at bounding box center [552, 694] width 259 height 47
click at [372, 312] on use at bounding box center [370, 312] width 20 height 20
click at [387, 276] on label "Back" at bounding box center [378, 269] width 49 height 23
click at [378, 270] on input "Back" at bounding box center [378, 270] width 0 height 0
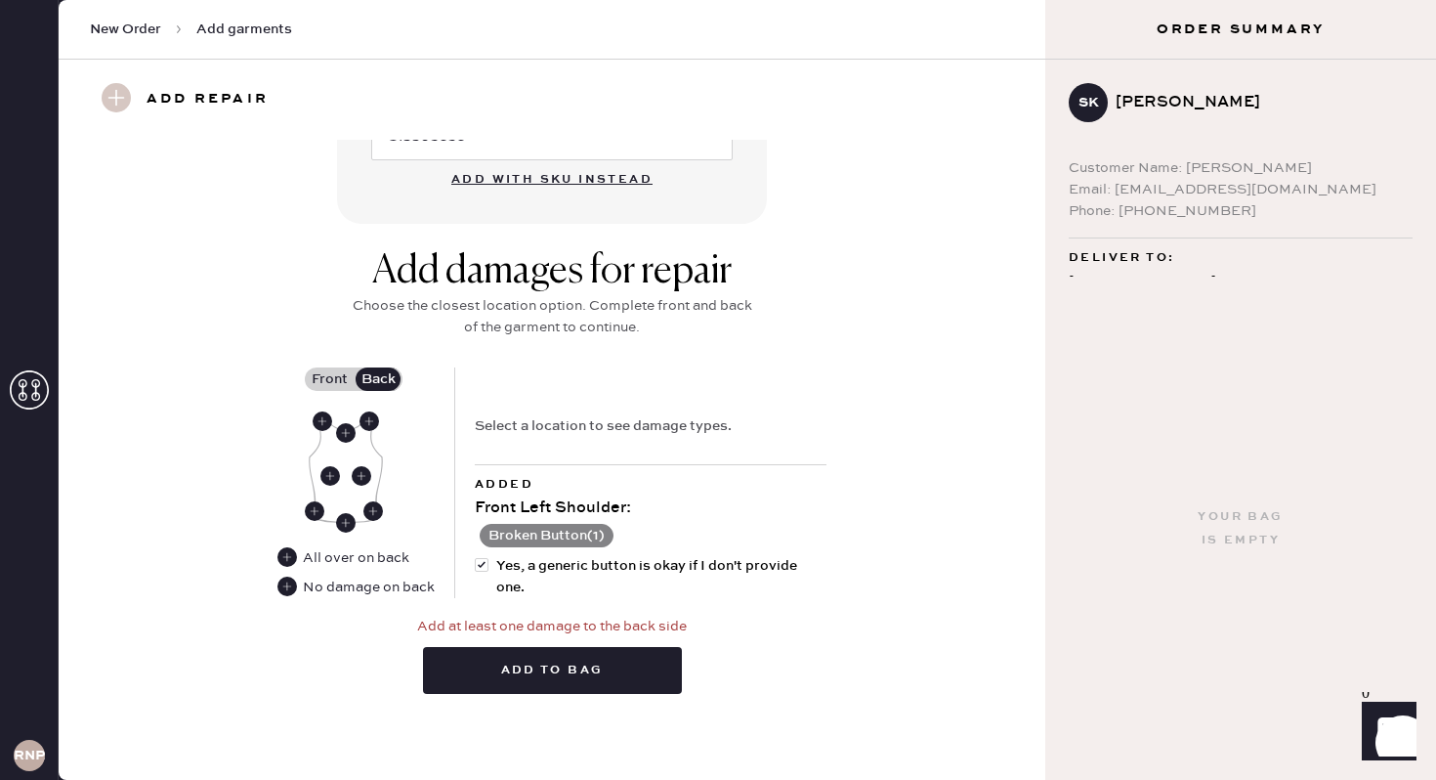
scroll to position [673, 0]
click at [362, 474] on use at bounding box center [362, 477] width 20 height 20
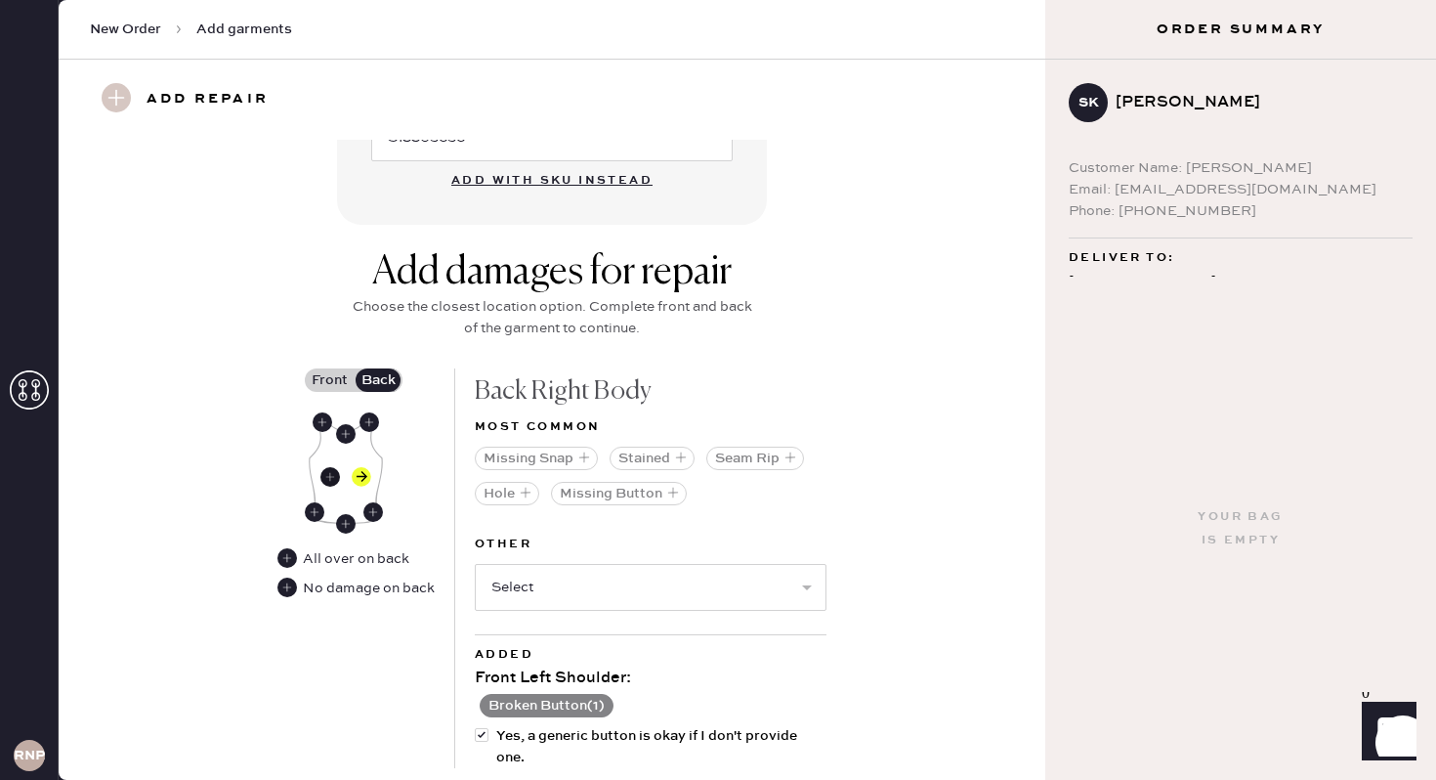
click at [330, 476] on use at bounding box center [330, 477] width 20 height 20
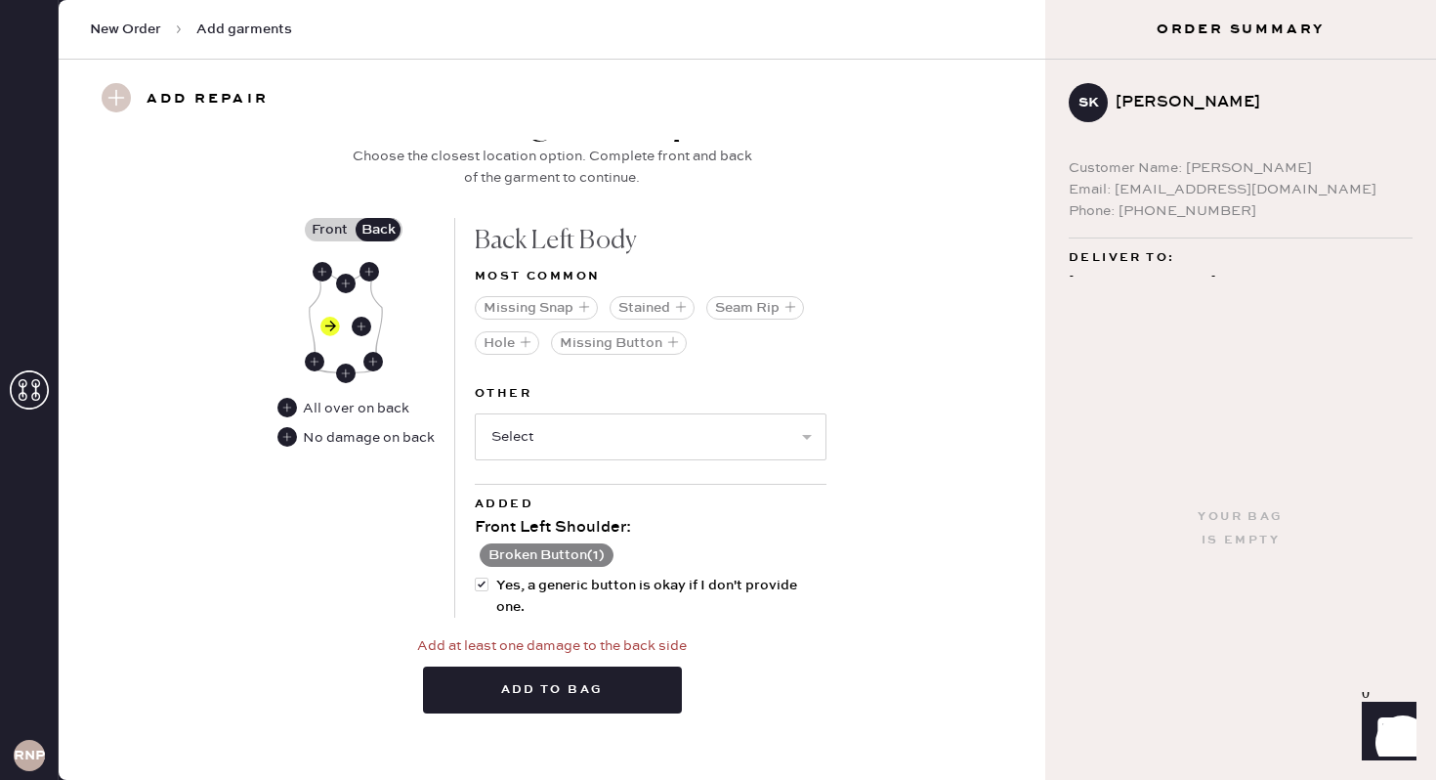
scroll to position [842, 0]
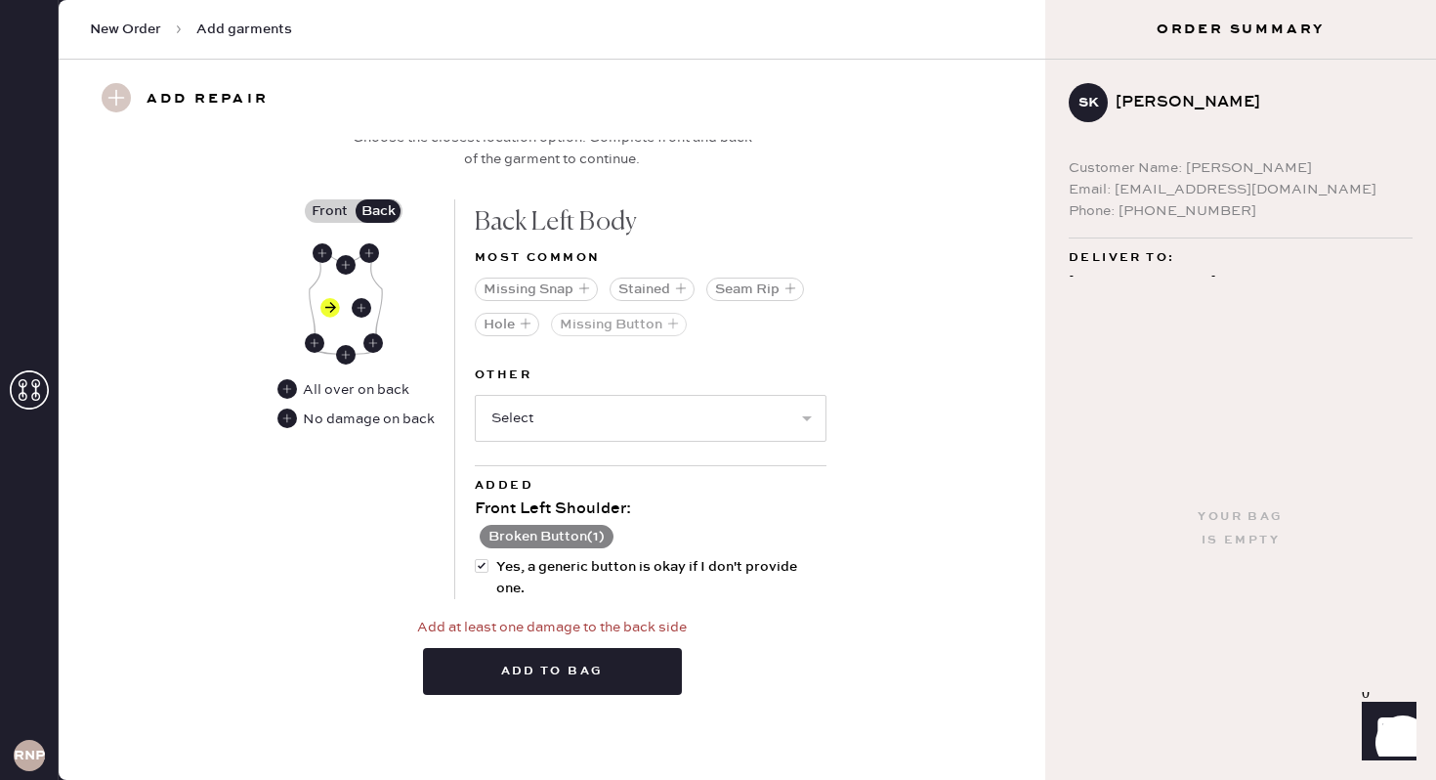
click at [644, 321] on button "Missing Button" at bounding box center [619, 324] width 136 height 23
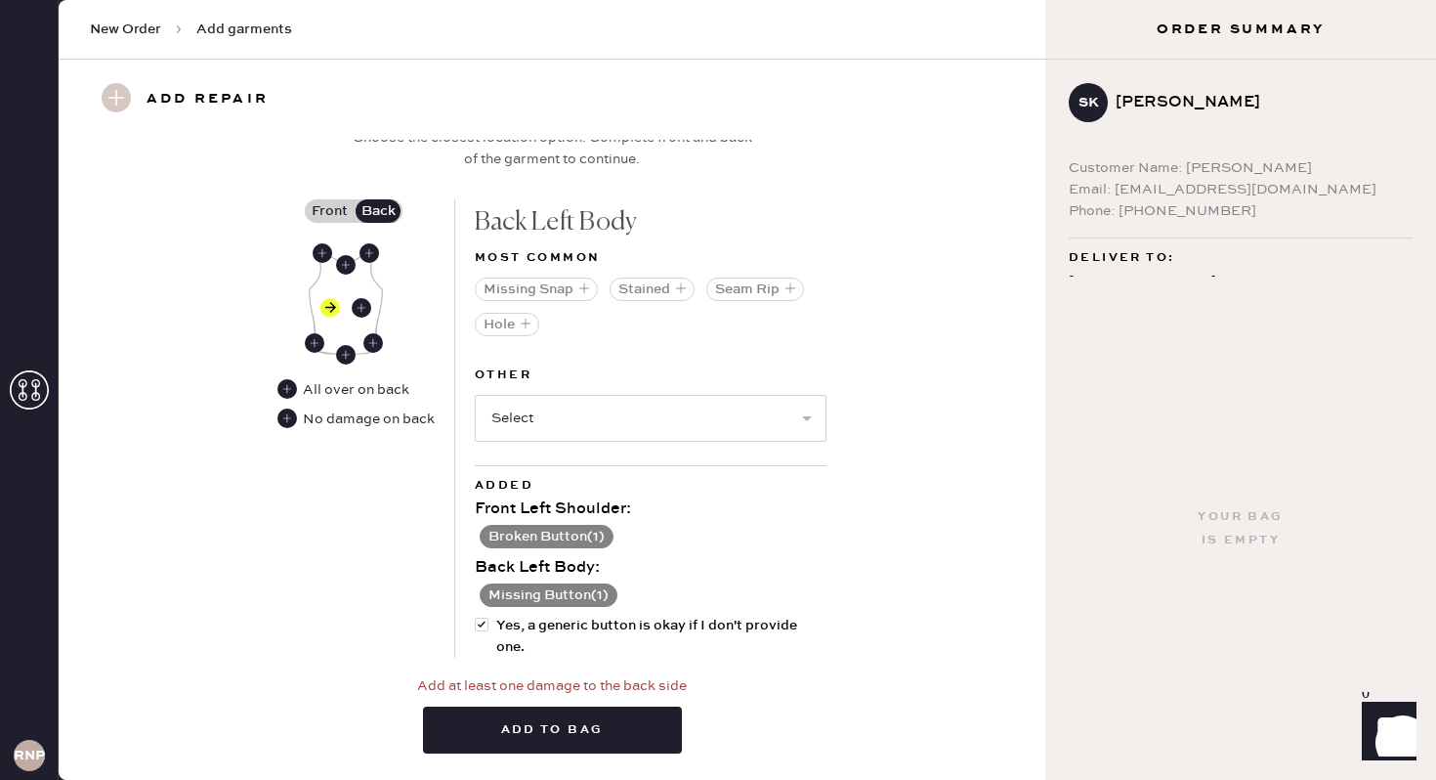
click at [592, 528] on button "Broken Button ( 1 )" at bounding box center [547, 536] width 134 height 23
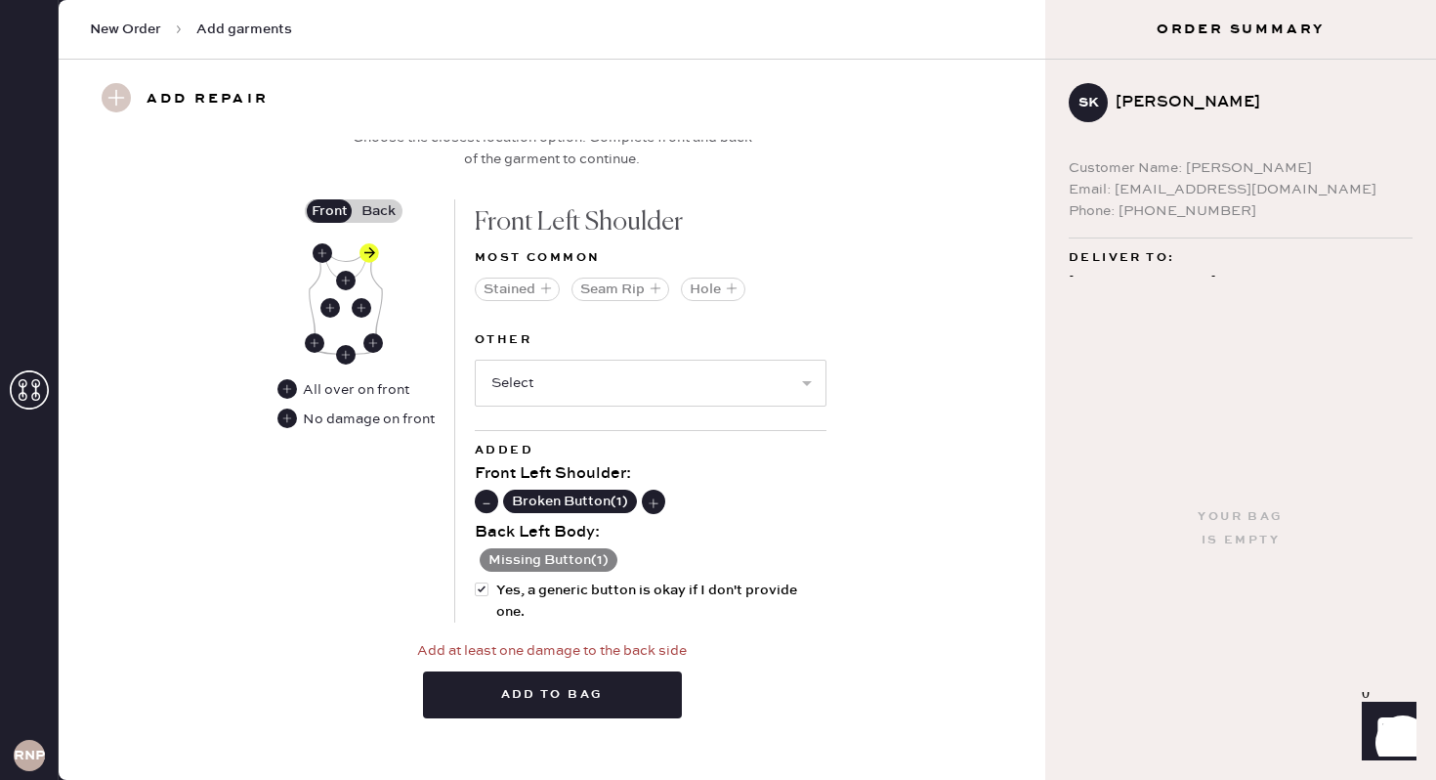
click at [482, 492] on icon at bounding box center [486, 502] width 21 height 21
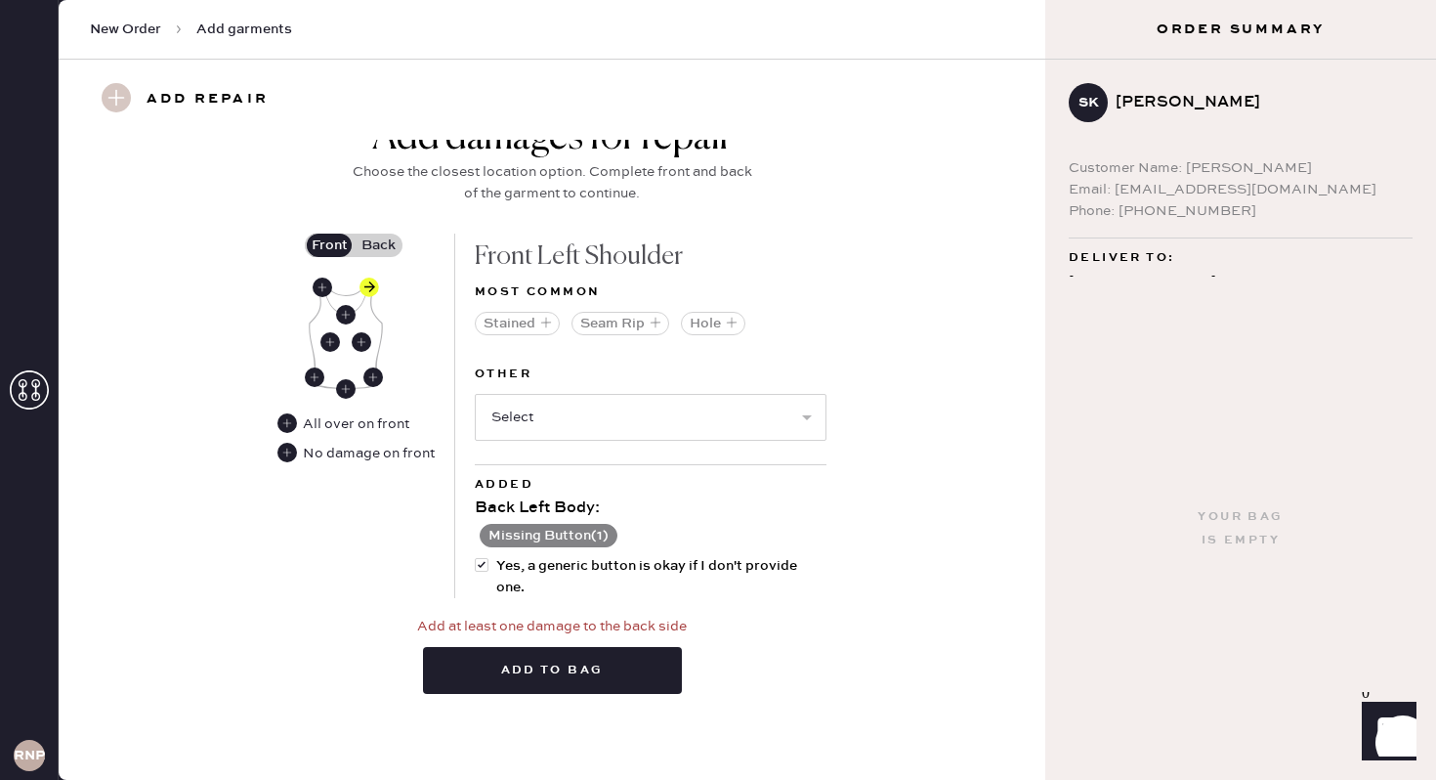
scroll to position [807, 0]
click at [569, 654] on button "Add to bag" at bounding box center [552, 671] width 259 height 47
click at [371, 286] on use at bounding box center [370, 288] width 20 height 20
click at [635, 424] on select "Select Broken / Ripped Hem Broken Beads Broken Belt Loop Broken Button Broken C…" at bounding box center [651, 418] width 352 height 47
select select "1496"
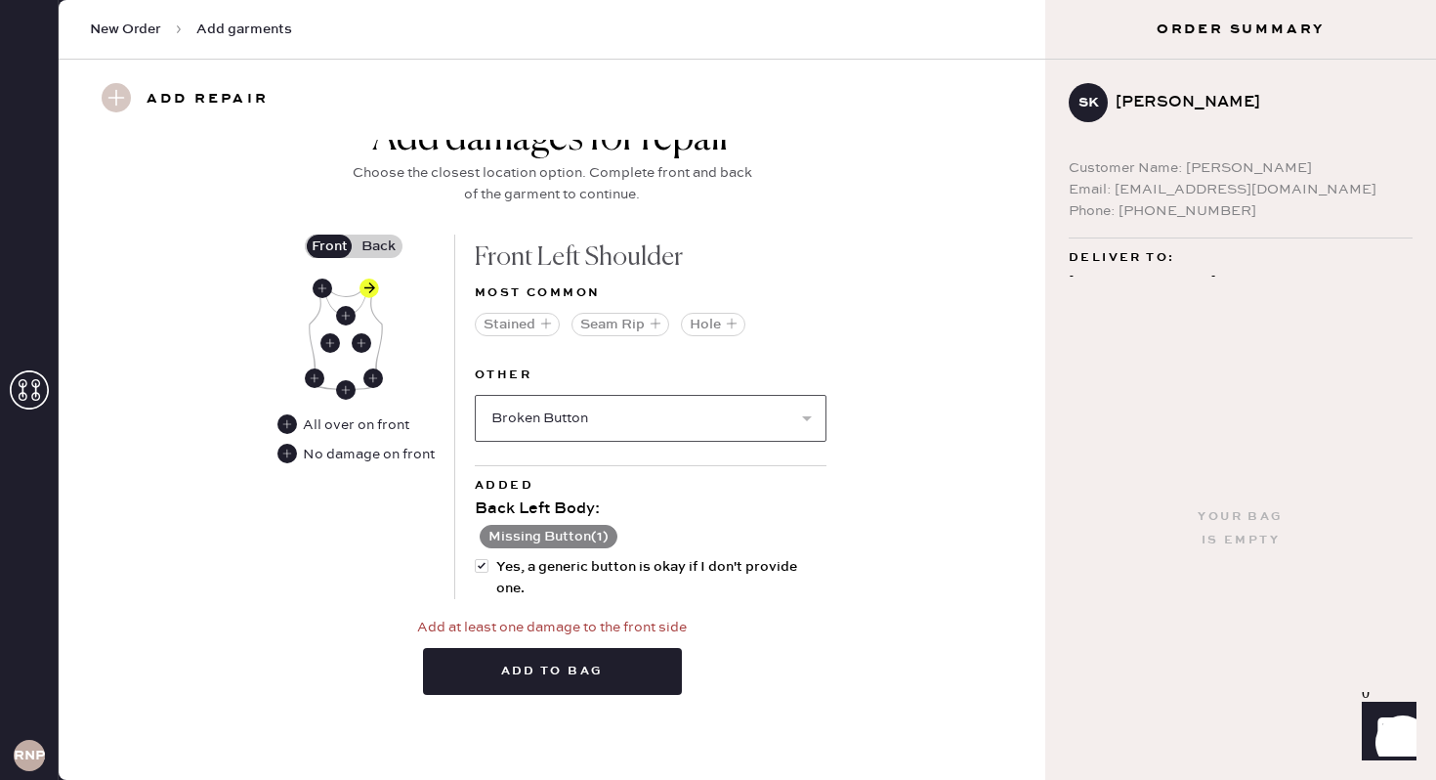
click at [475, 395] on select "Select Broken / Ripped Hem Broken Beads Broken Belt Loop Broken Button Broken C…" at bounding box center [651, 418] width 352 height 47
select select
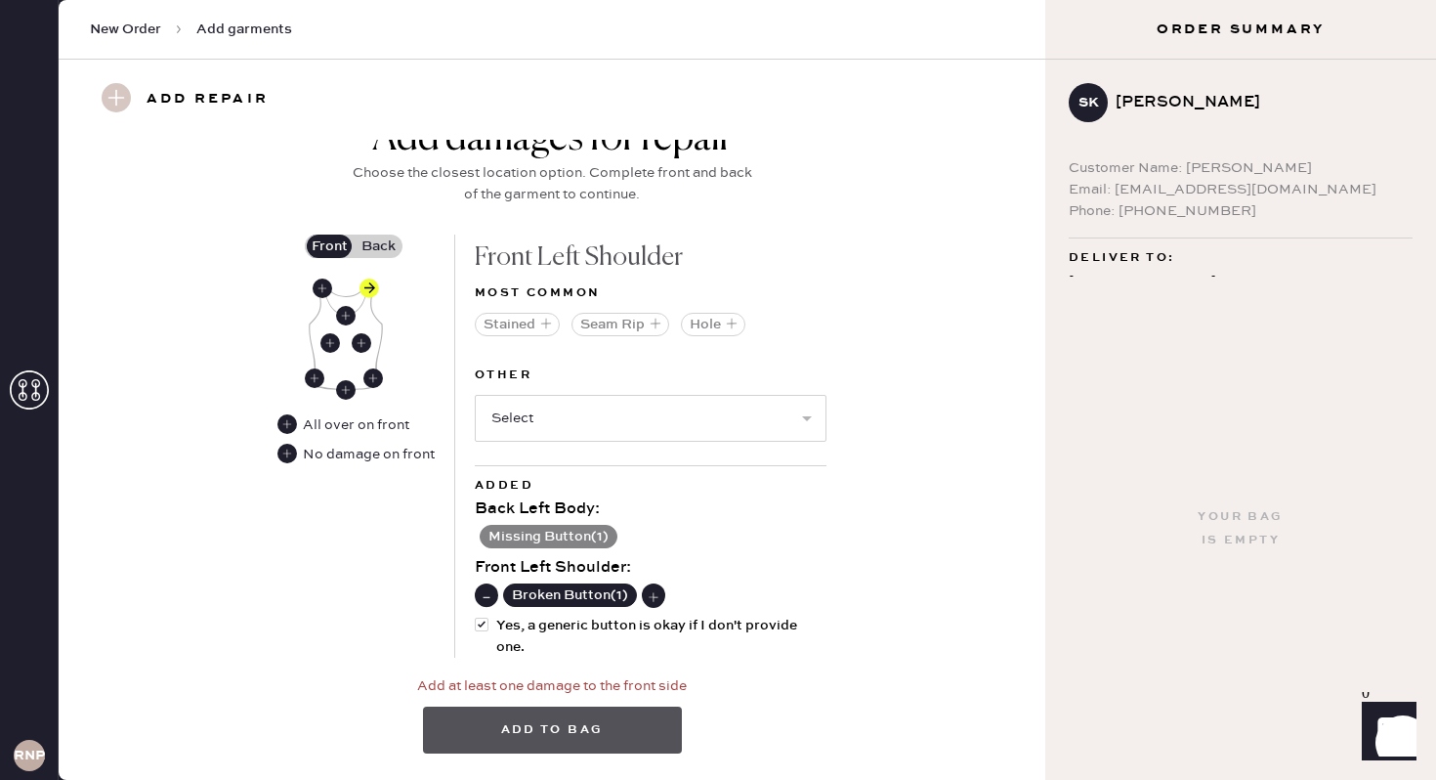
click at [535, 730] on button "Add to bag" at bounding box center [552, 729] width 259 height 47
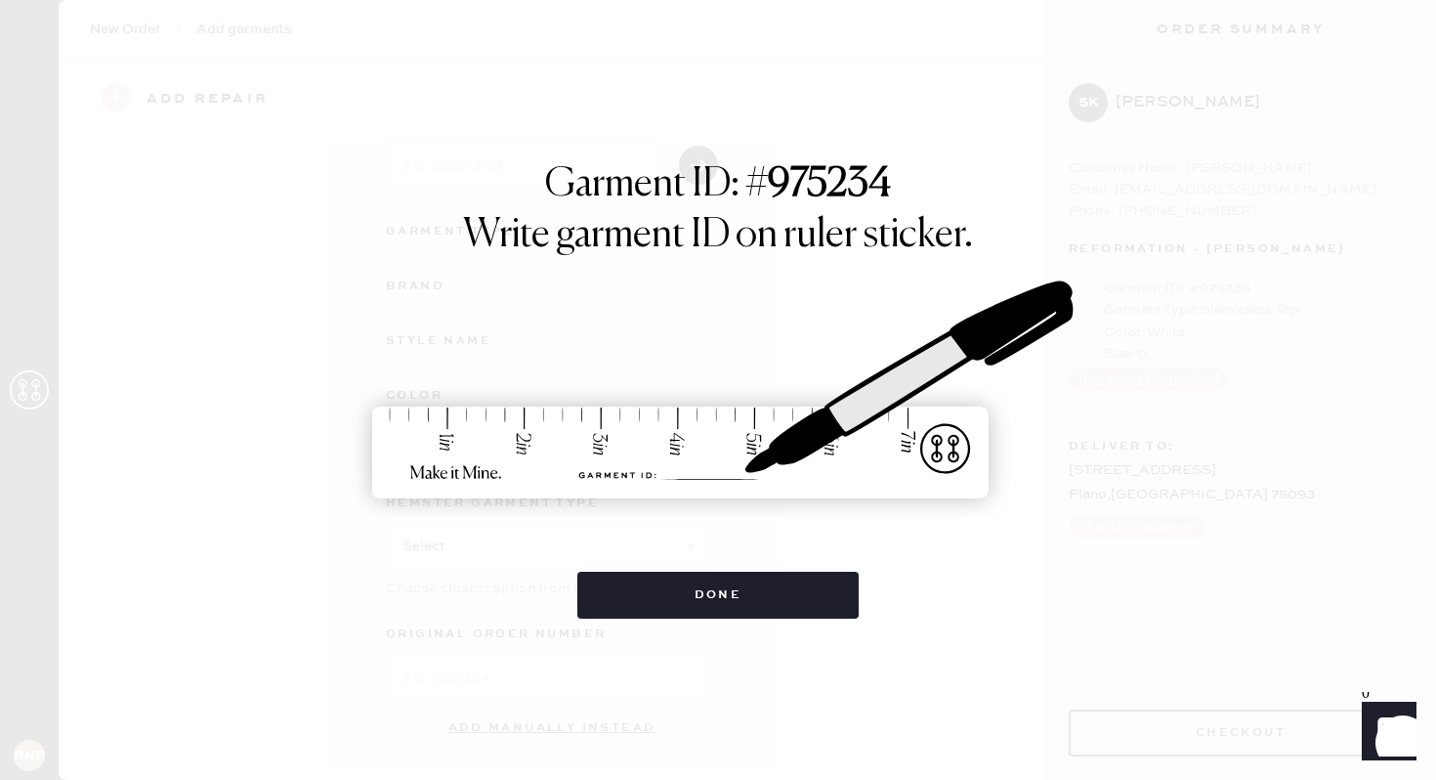
scroll to position [134, 0]
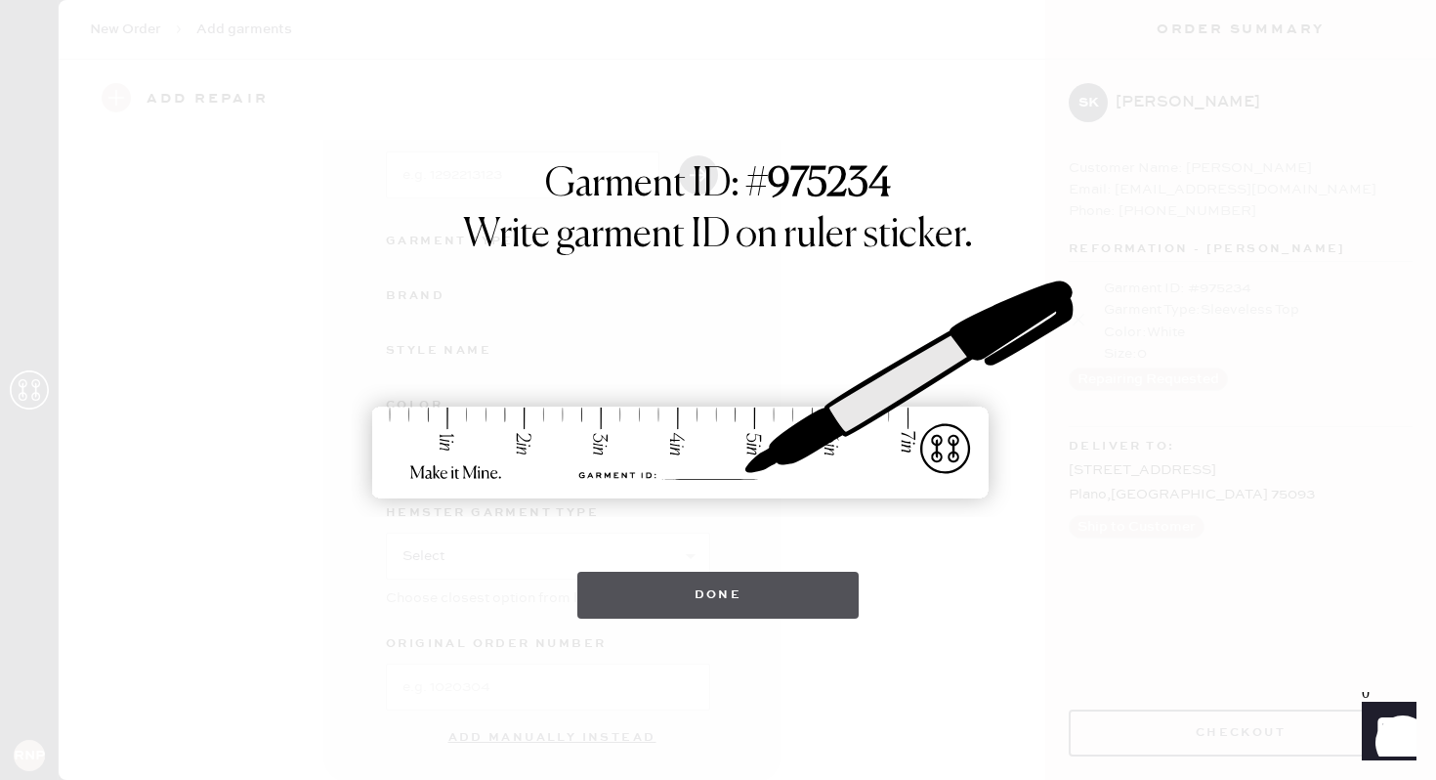
click at [756, 576] on button "Done" at bounding box center [718, 595] width 282 height 47
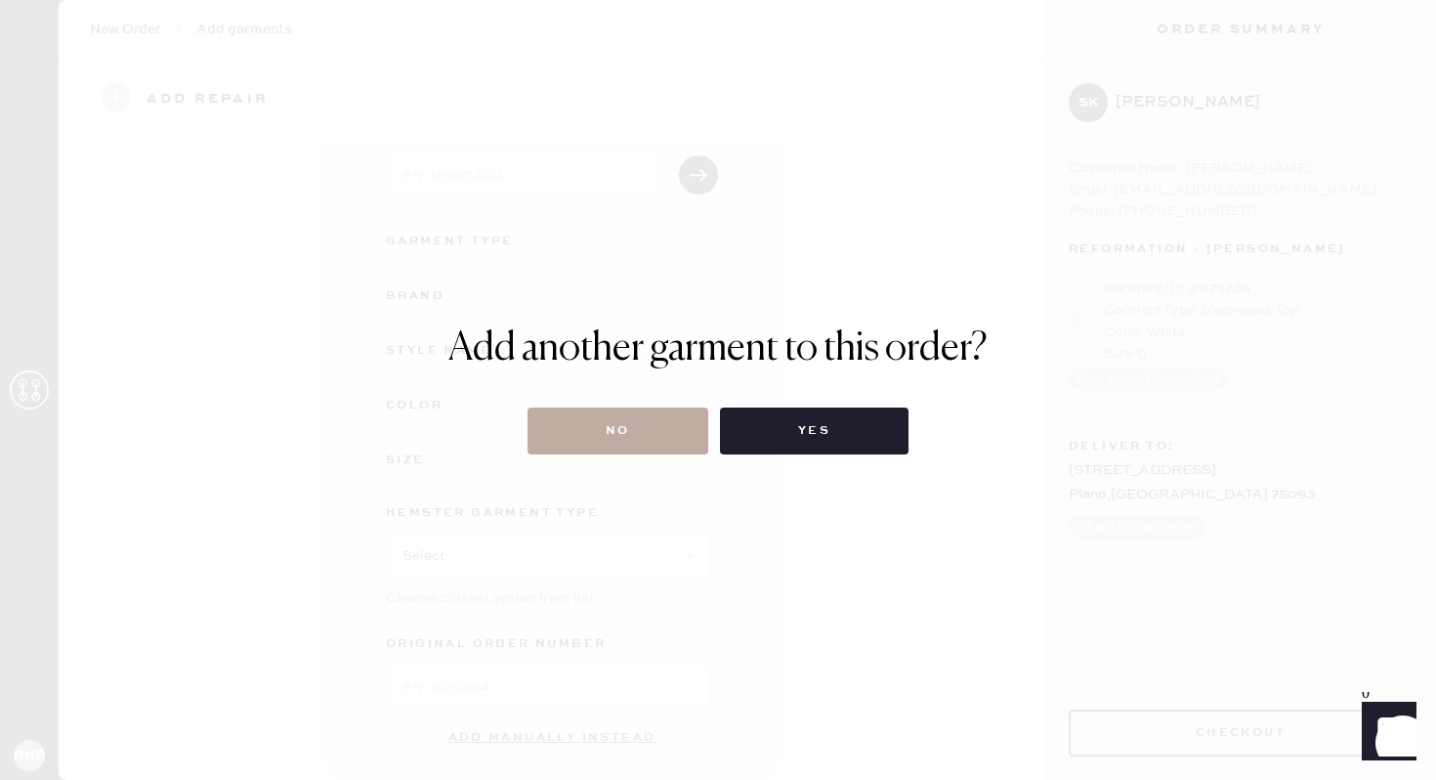
click at [609, 435] on button "No" at bounding box center [618, 430] width 181 height 47
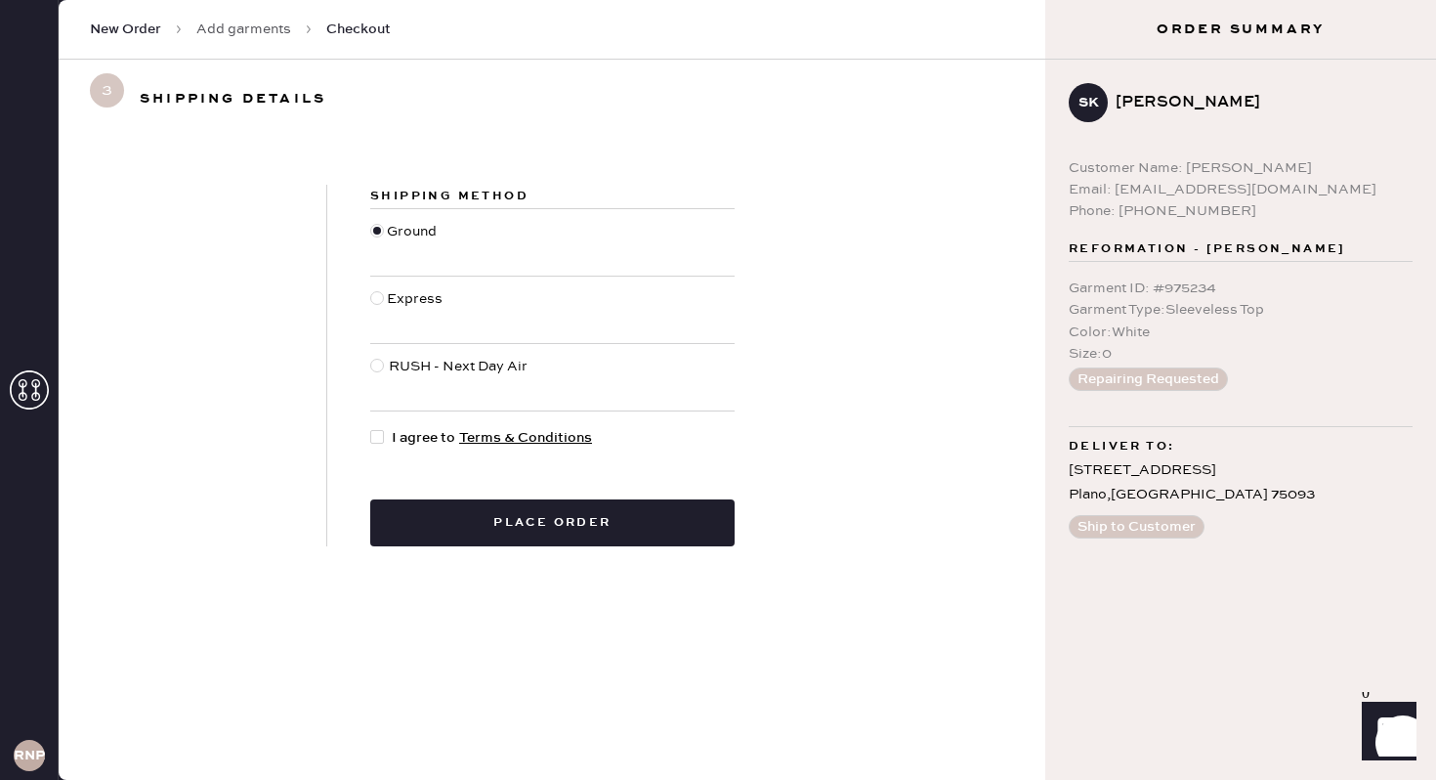
click at [374, 435] on div at bounding box center [377, 437] width 14 height 14
click at [371, 428] on input "I agree to Terms & Conditions" at bounding box center [370, 427] width 1 height 1
checkbox input "true"
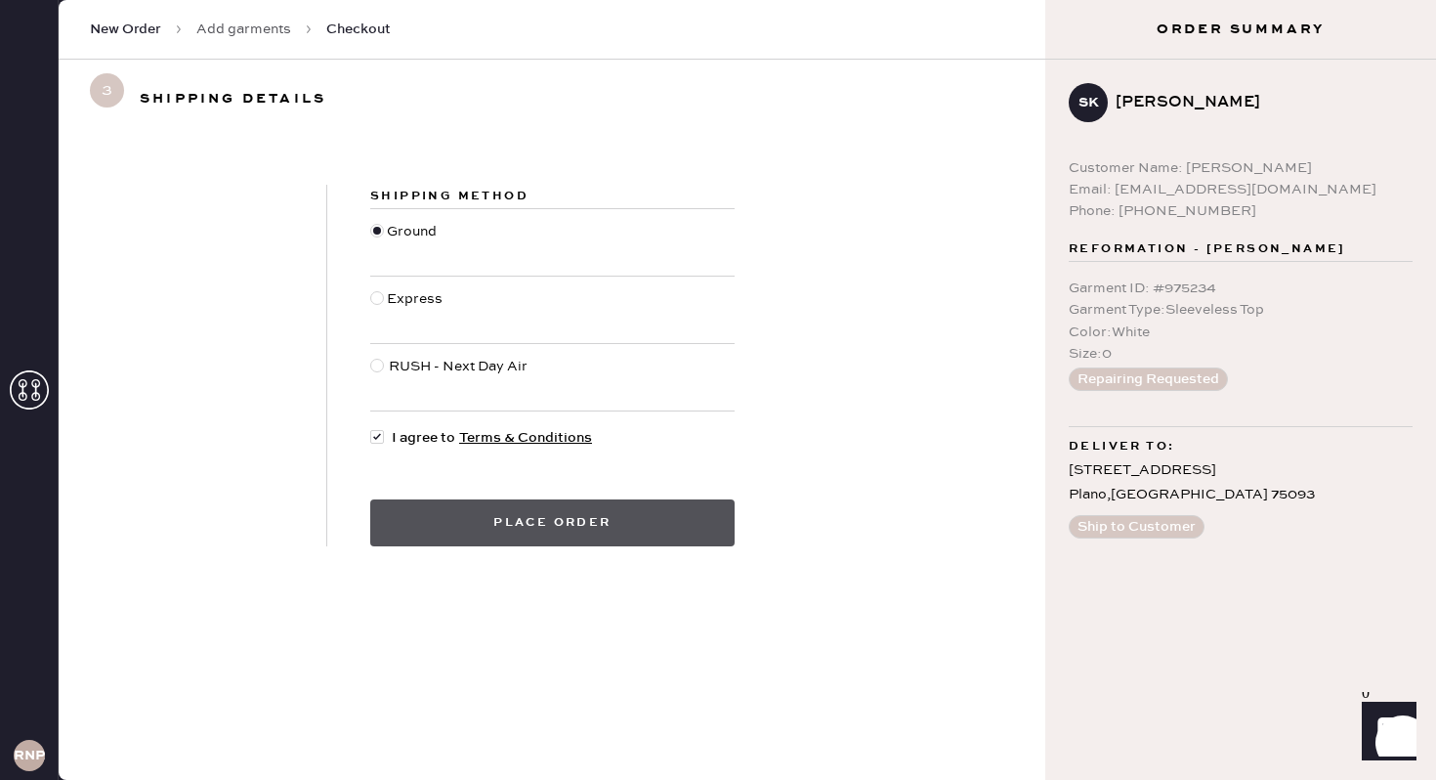
click at [638, 523] on button "Place order" at bounding box center [552, 522] width 364 height 47
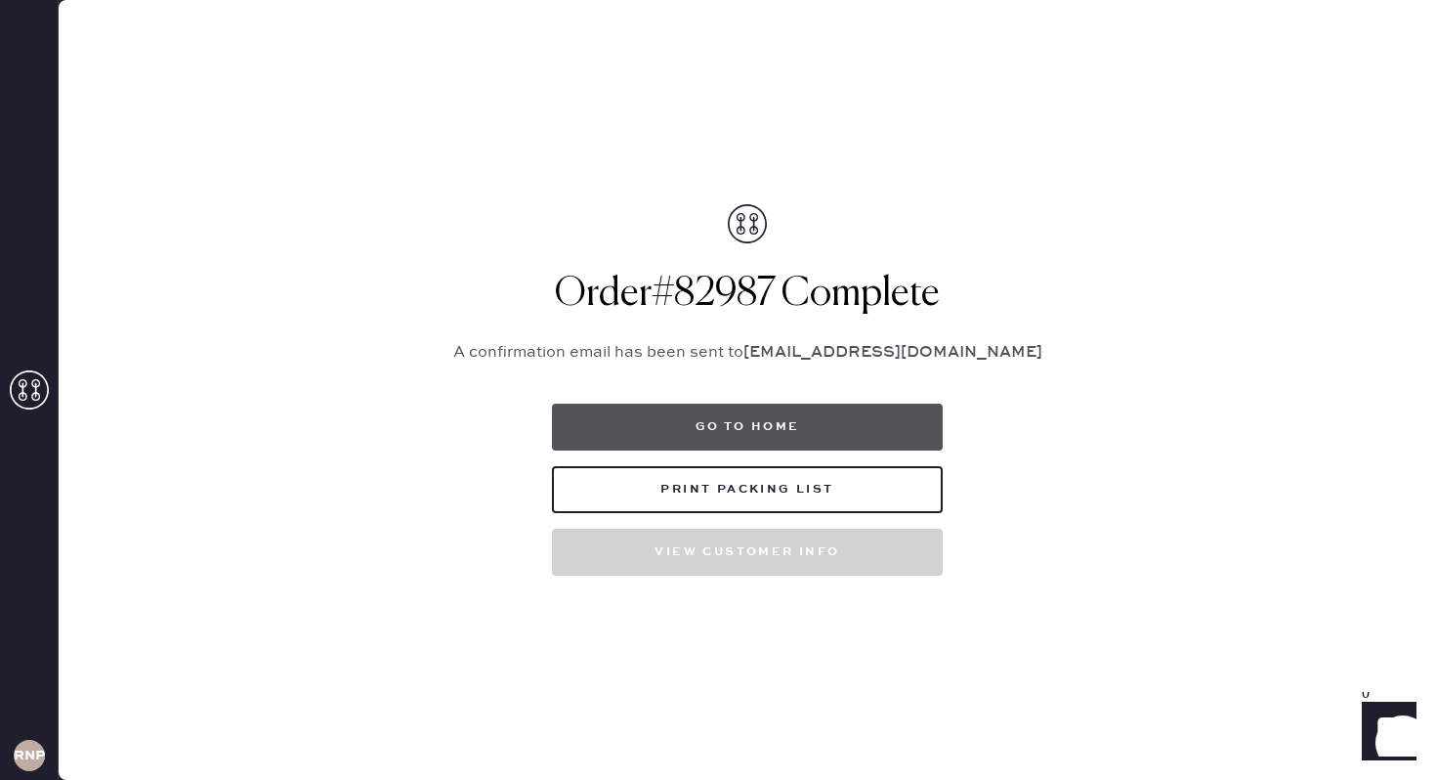
click at [758, 443] on button "Go to home" at bounding box center [747, 427] width 391 height 47
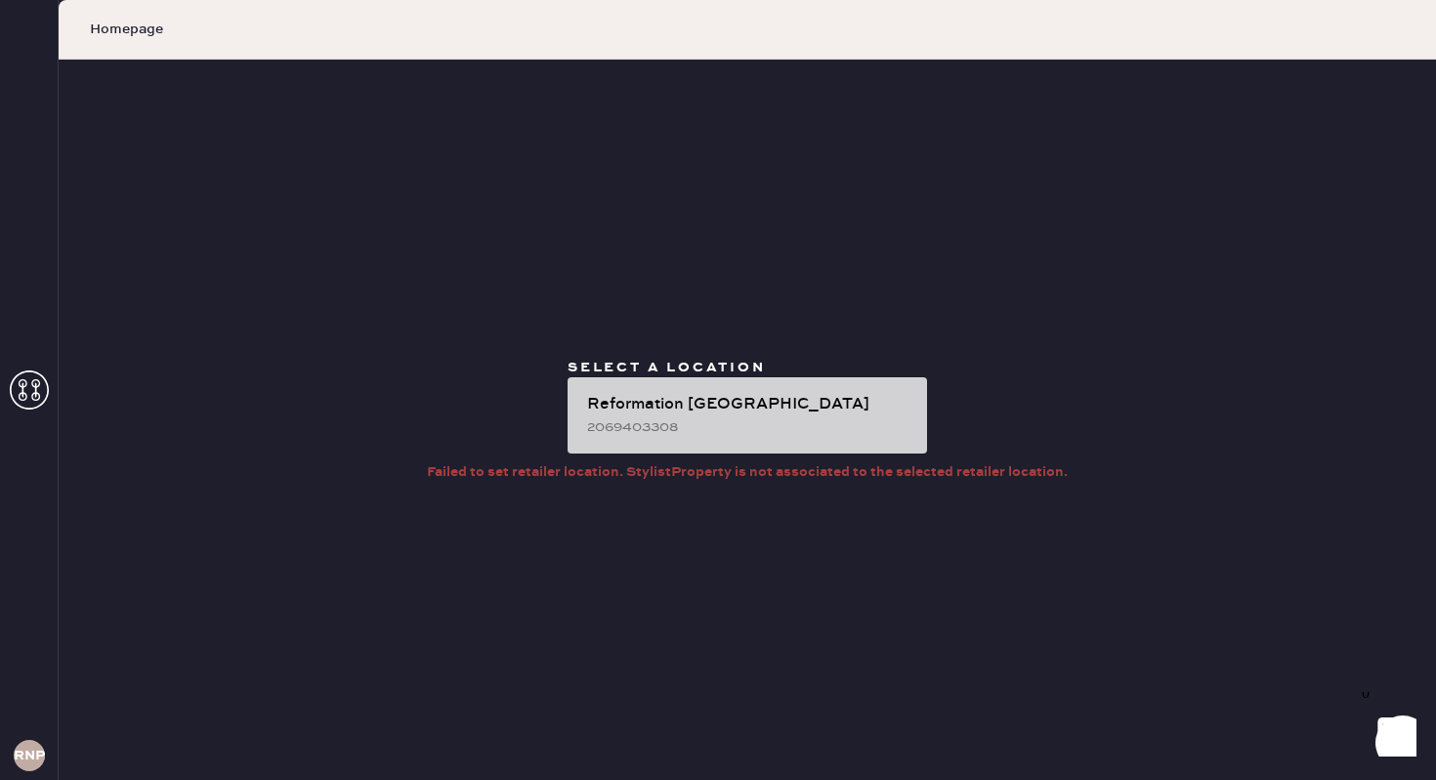
click at [717, 447] on div "Reformation [GEOGRAPHIC_DATA] 2069403308" at bounding box center [748, 415] width 360 height 76
click at [820, 409] on div "Reformation [GEOGRAPHIC_DATA]" at bounding box center [749, 404] width 324 height 23
